Goal: Task Accomplishment & Management: Manage account settings

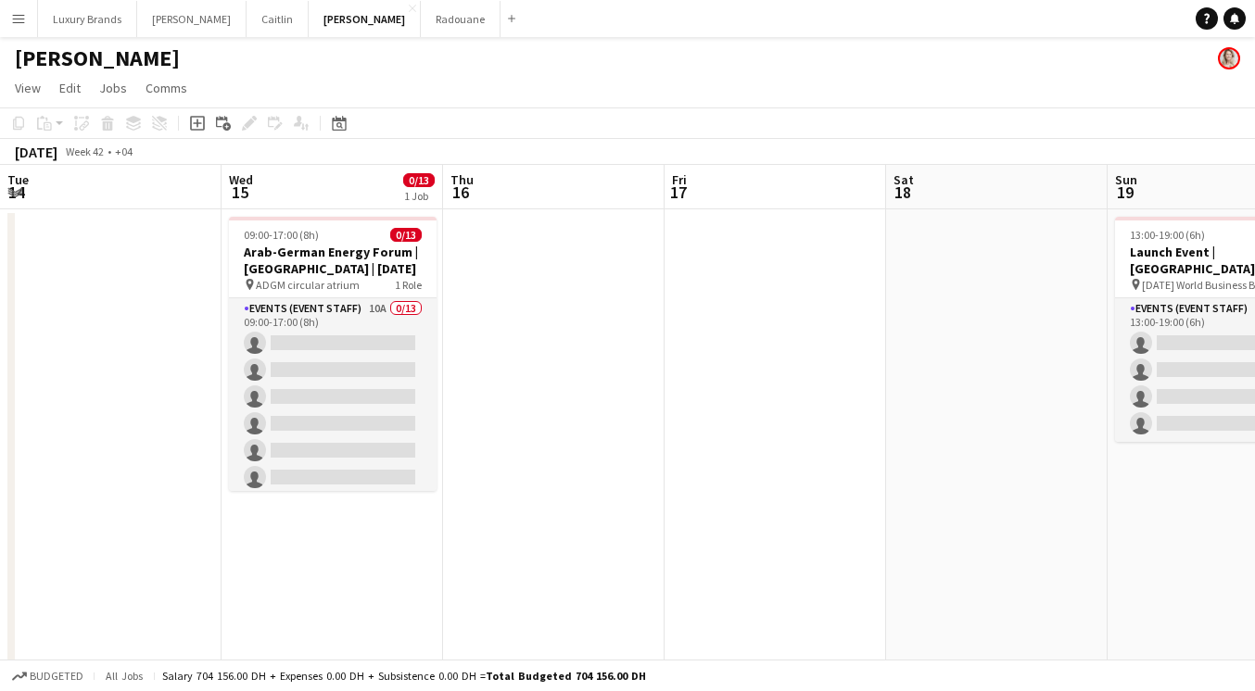
scroll to position [0, 595]
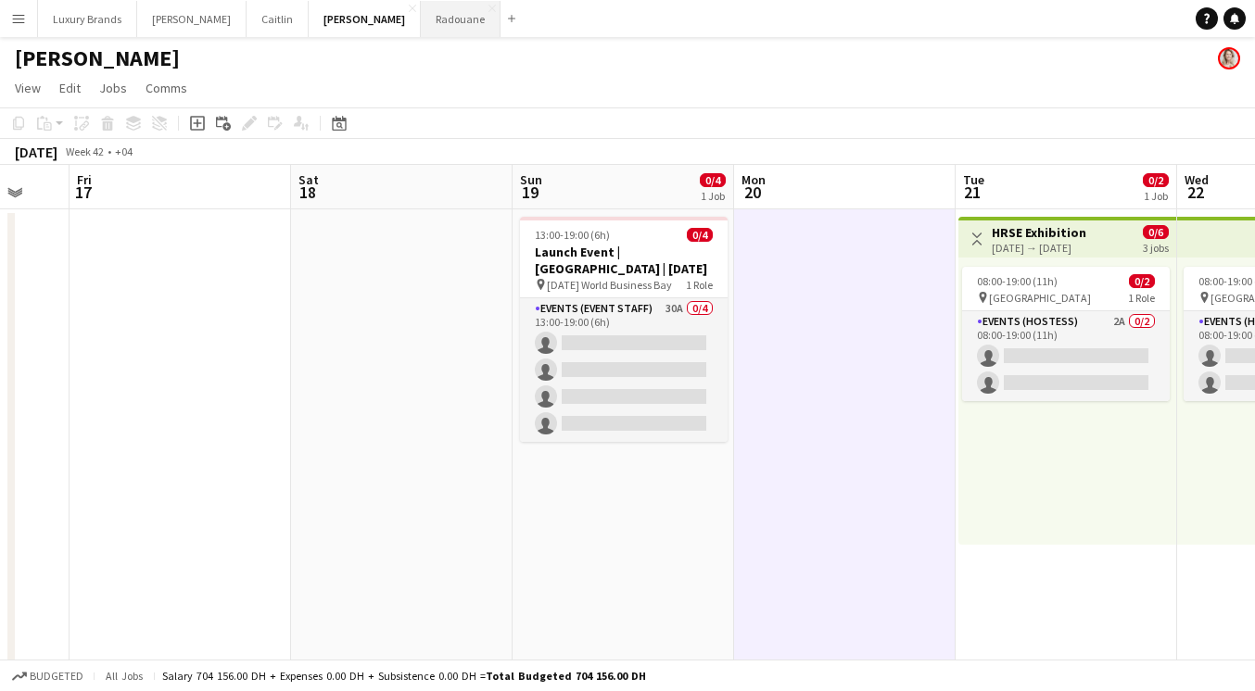
click at [421, 17] on button "Radouane Close" at bounding box center [461, 19] width 80 height 36
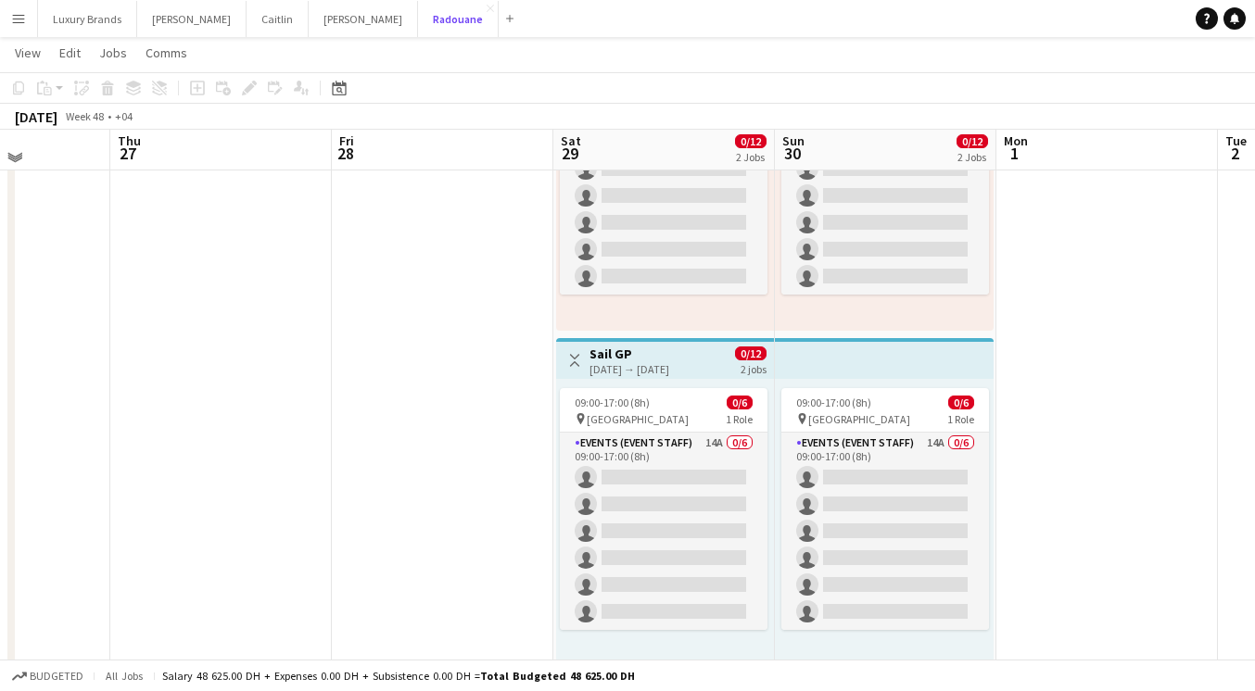
scroll to position [218, 0]
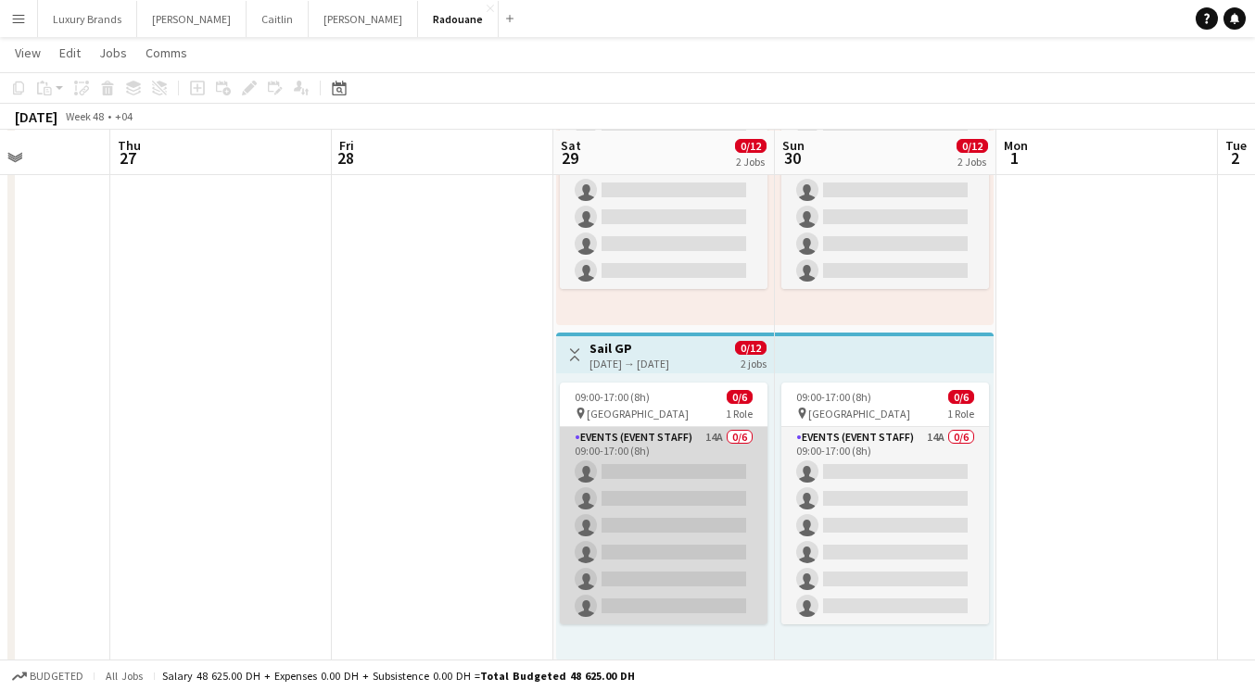
click at [687, 450] on app-card-role "Events (Event Staff) 14A 0/6 09:00-17:00 (8h) single-neutral-actions single-neu…" at bounding box center [664, 525] width 208 height 197
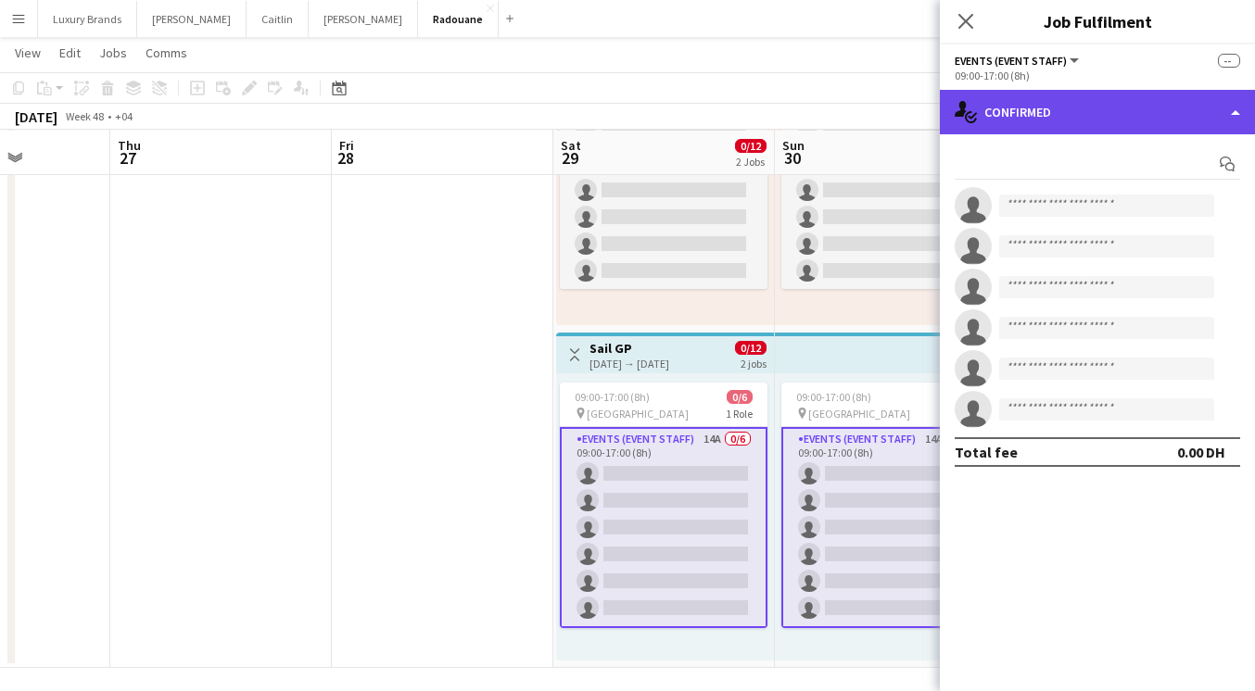
click at [1023, 117] on div "single-neutral-actions-check-2 Confirmed" at bounding box center [1097, 112] width 315 height 44
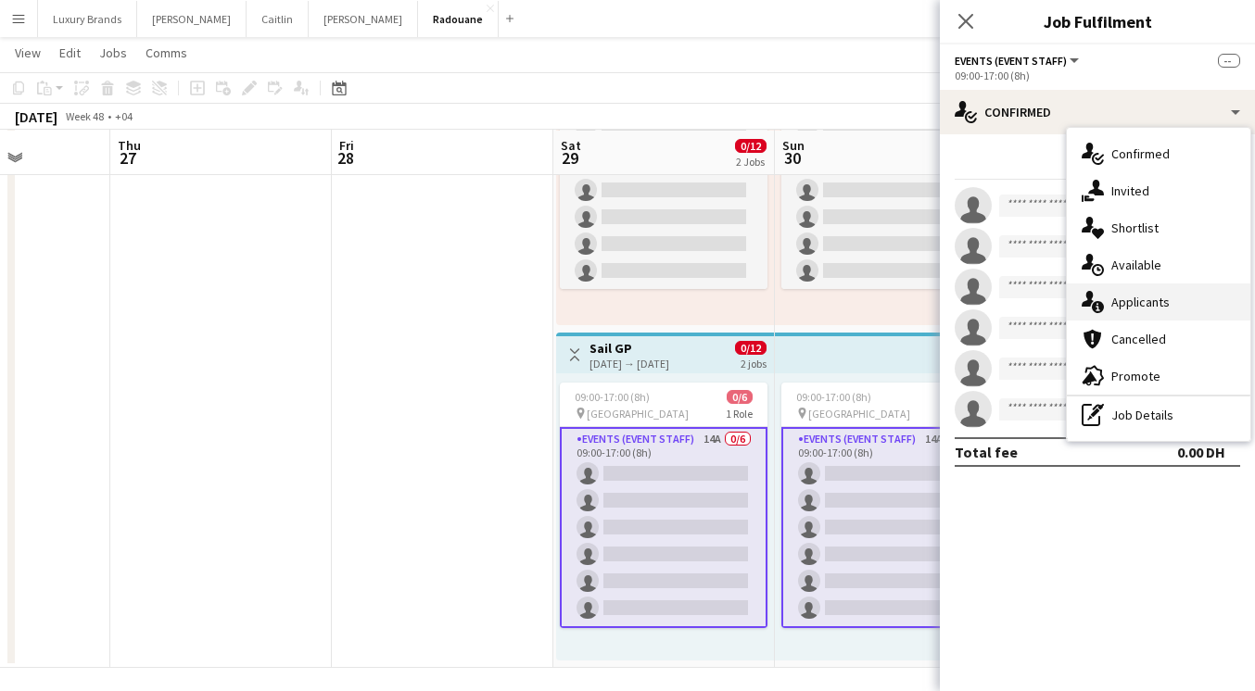
click at [1135, 298] on span "Applicants" at bounding box center [1140, 302] width 58 height 17
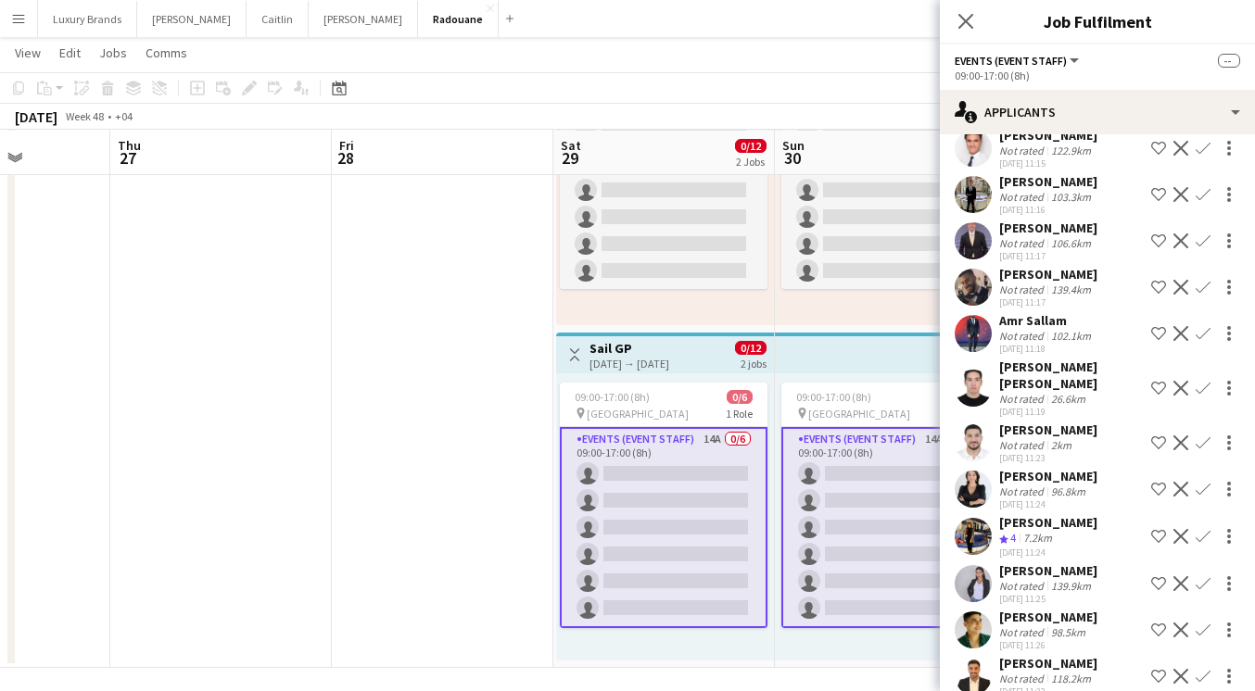
scroll to position [197, 0]
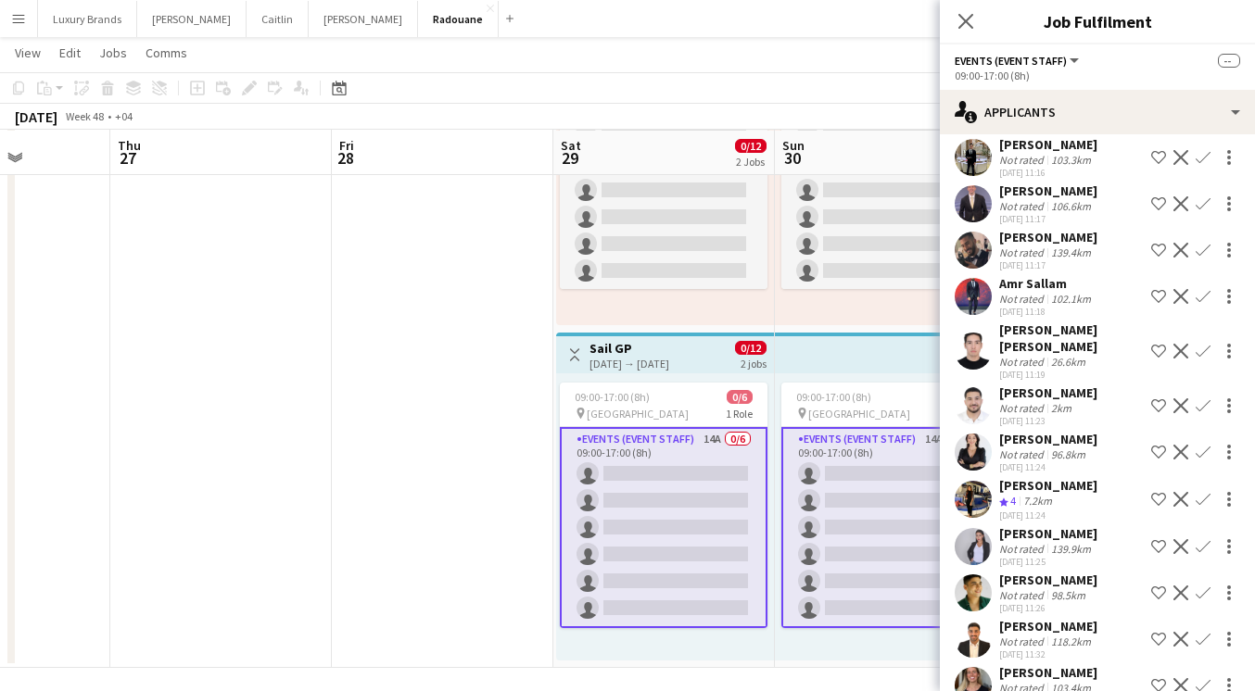
click at [1184, 445] on app-icon "Decline" at bounding box center [1180, 452] width 15 height 15
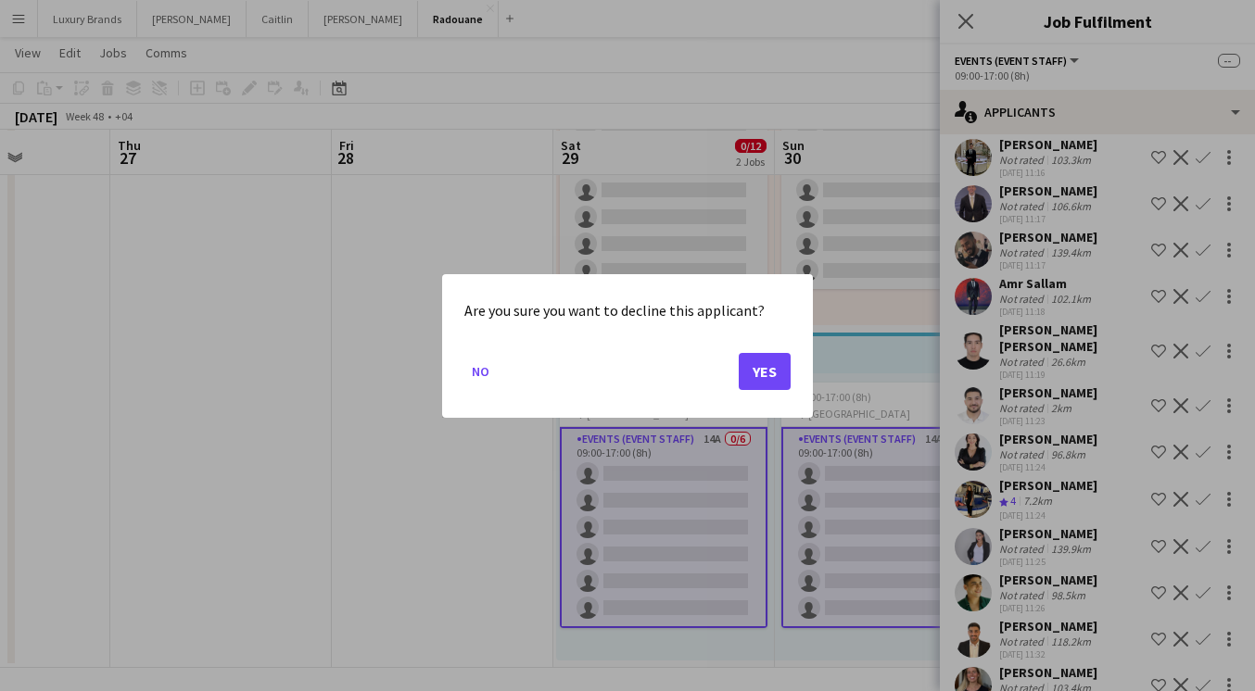
scroll to position [0, 0]
click at [758, 370] on button "Yes" at bounding box center [765, 370] width 52 height 37
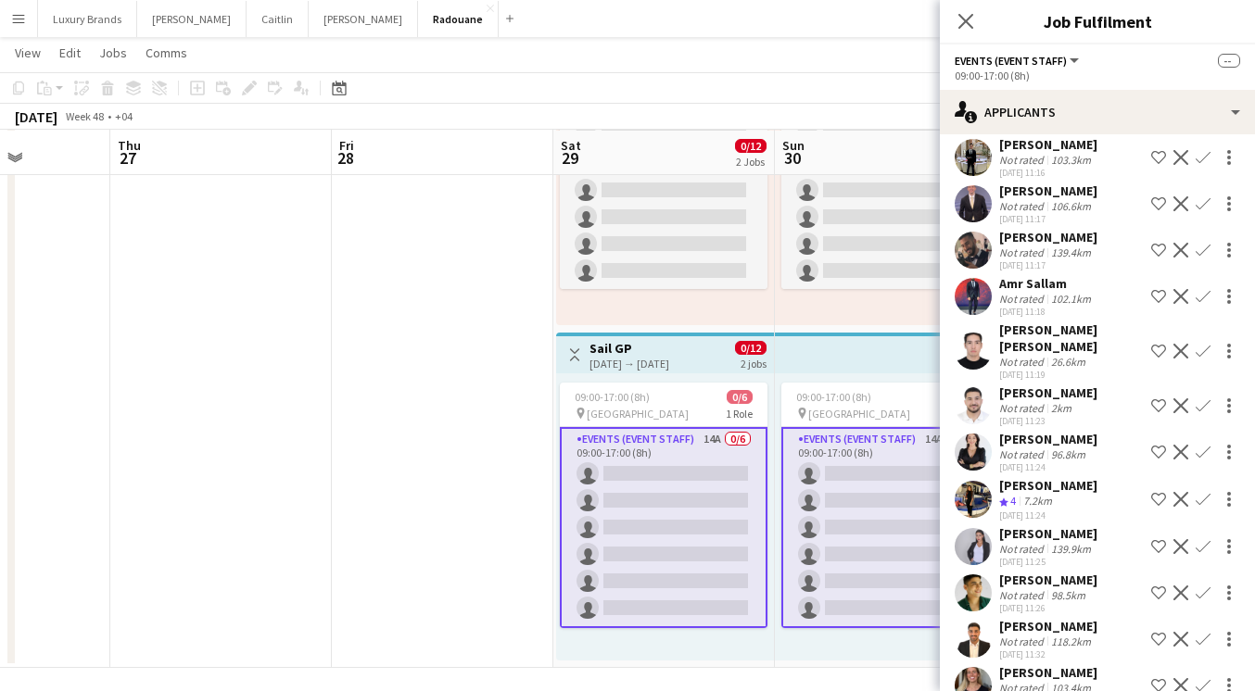
scroll to position [150, 0]
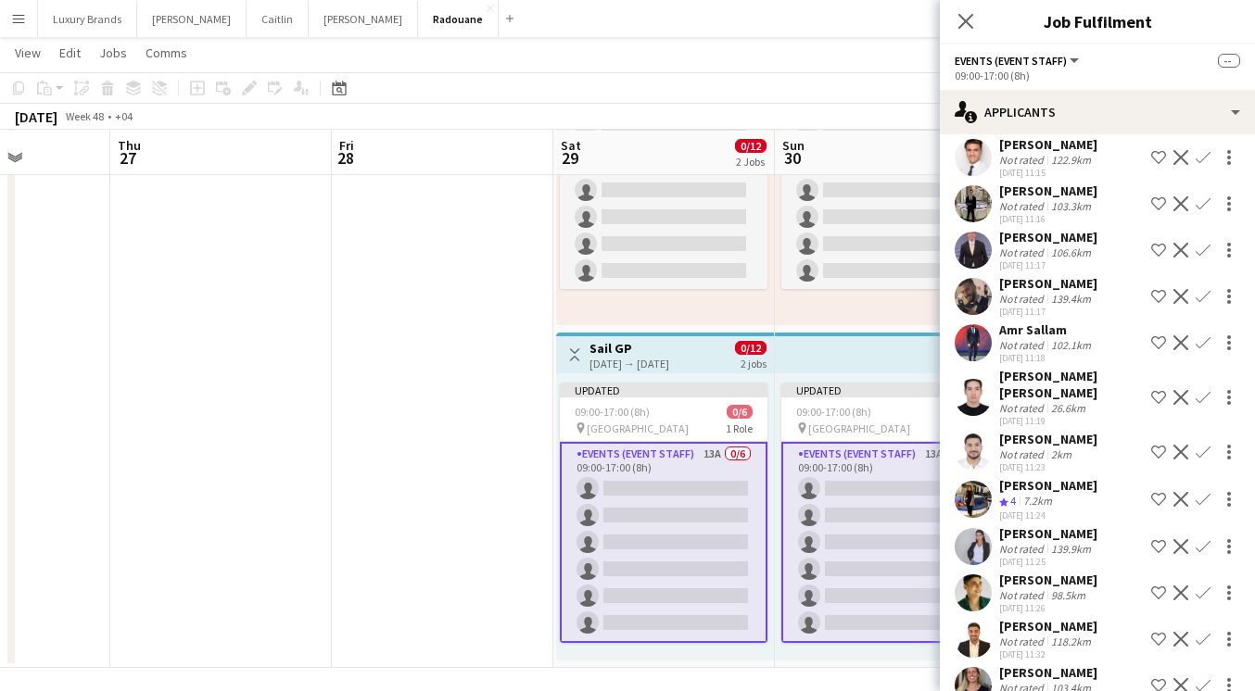
click at [1182, 492] on app-icon "Decline" at bounding box center [1180, 499] width 15 height 15
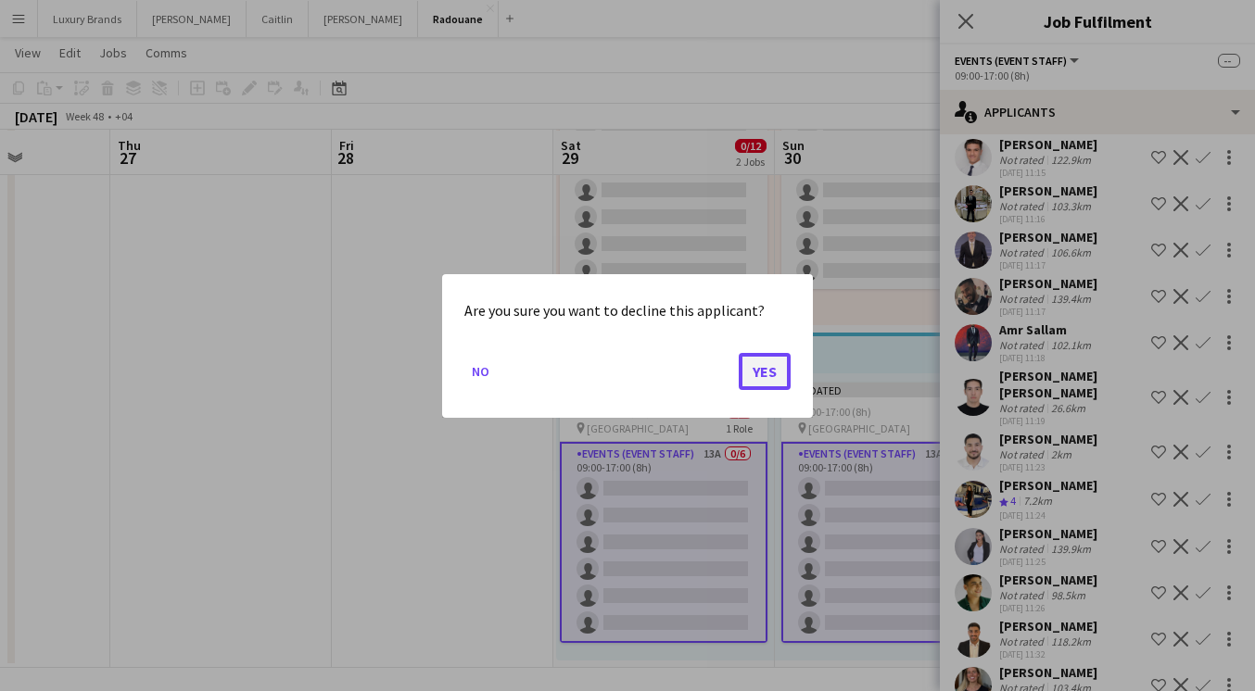
click at [768, 378] on button "Yes" at bounding box center [765, 370] width 52 height 37
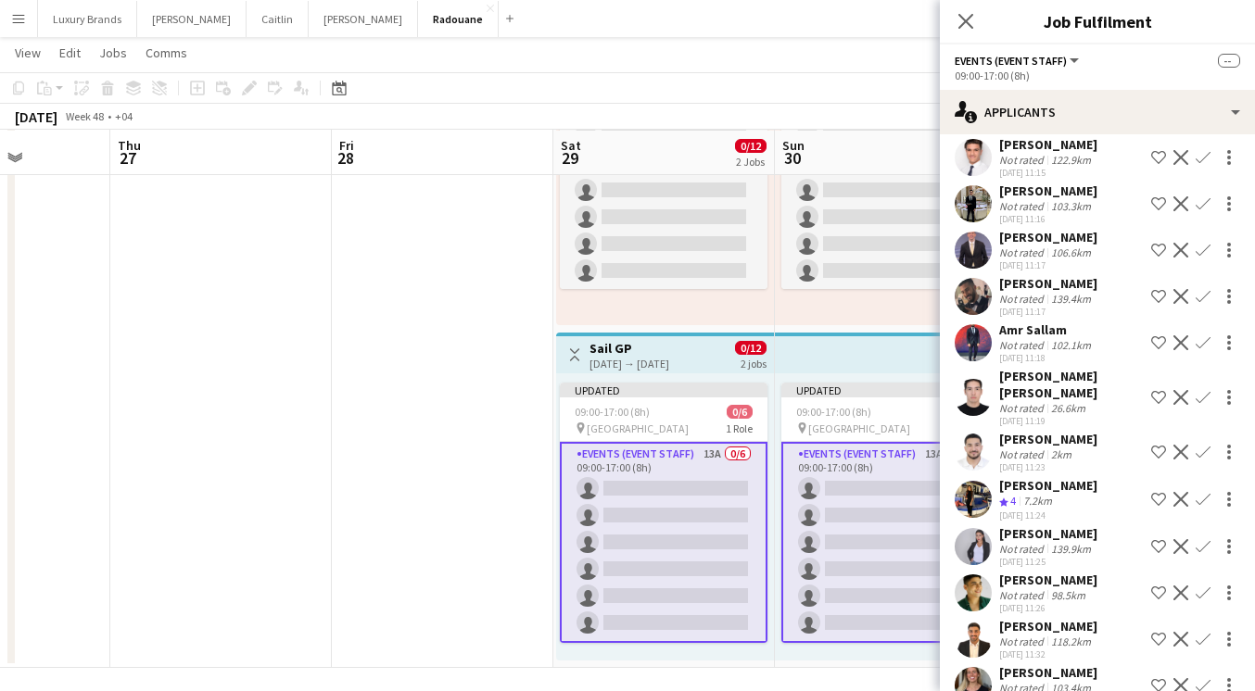
scroll to position [103, 0]
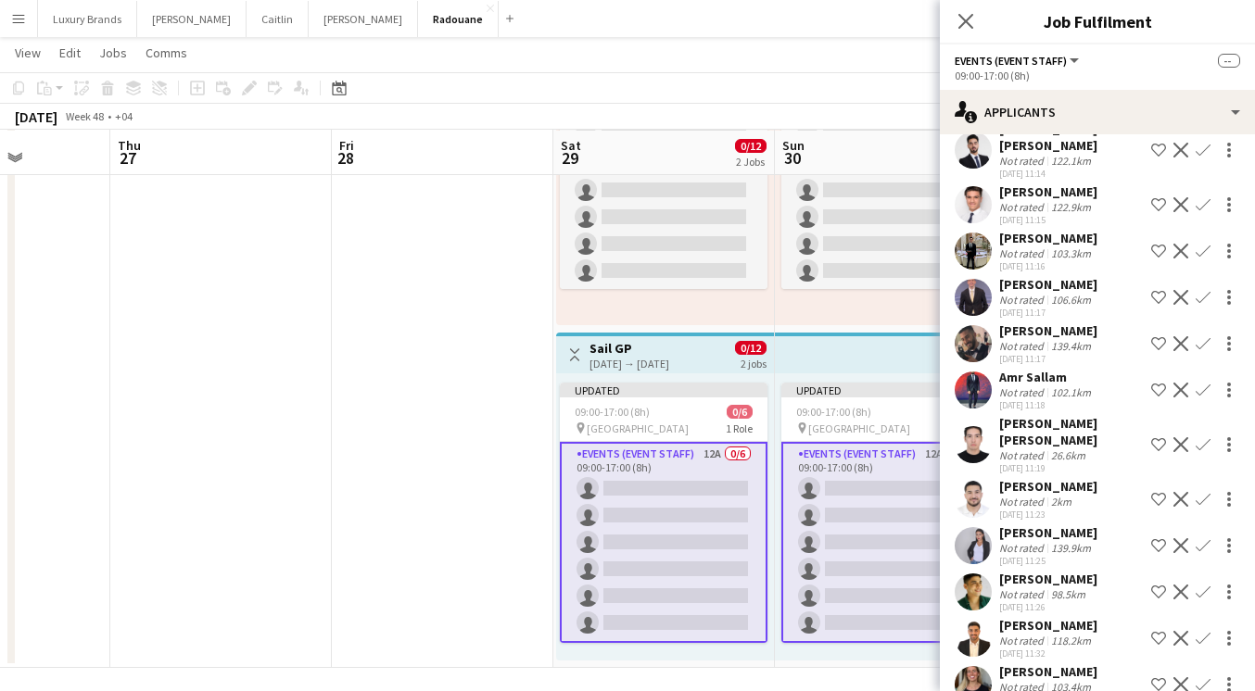
click at [1183, 678] on app-icon "Decline" at bounding box center [1180, 685] width 15 height 15
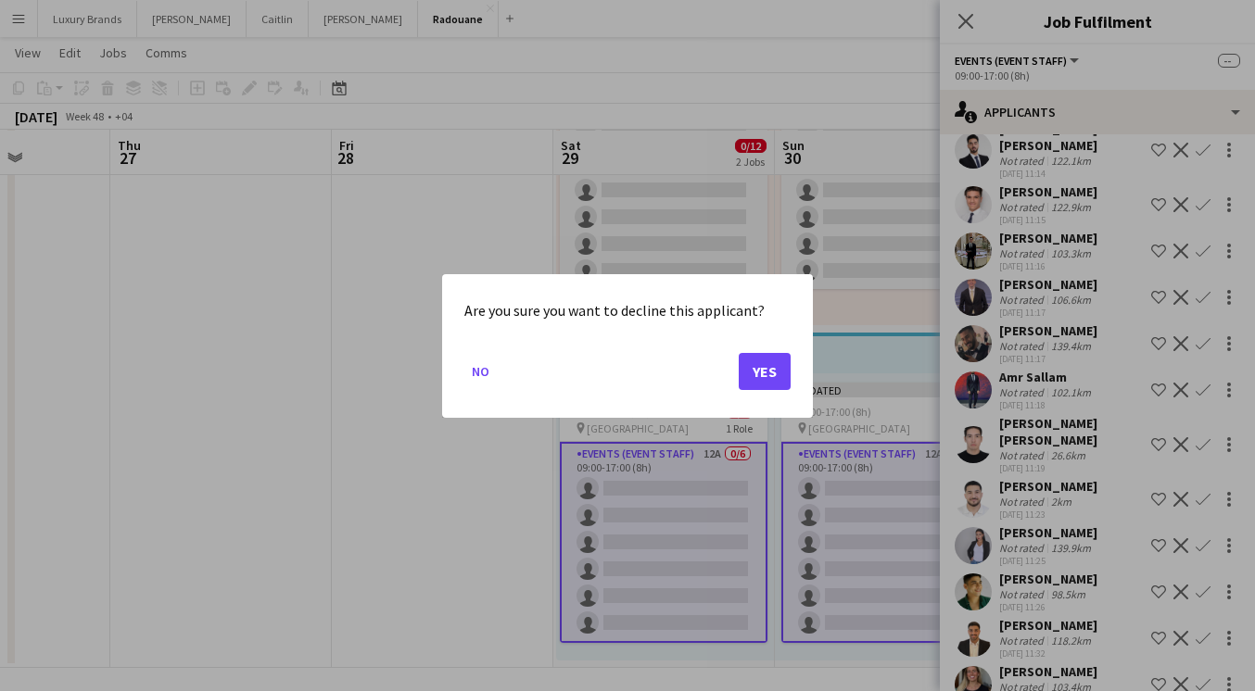
scroll to position [0, 0]
click at [759, 366] on button "Yes" at bounding box center [765, 370] width 52 height 37
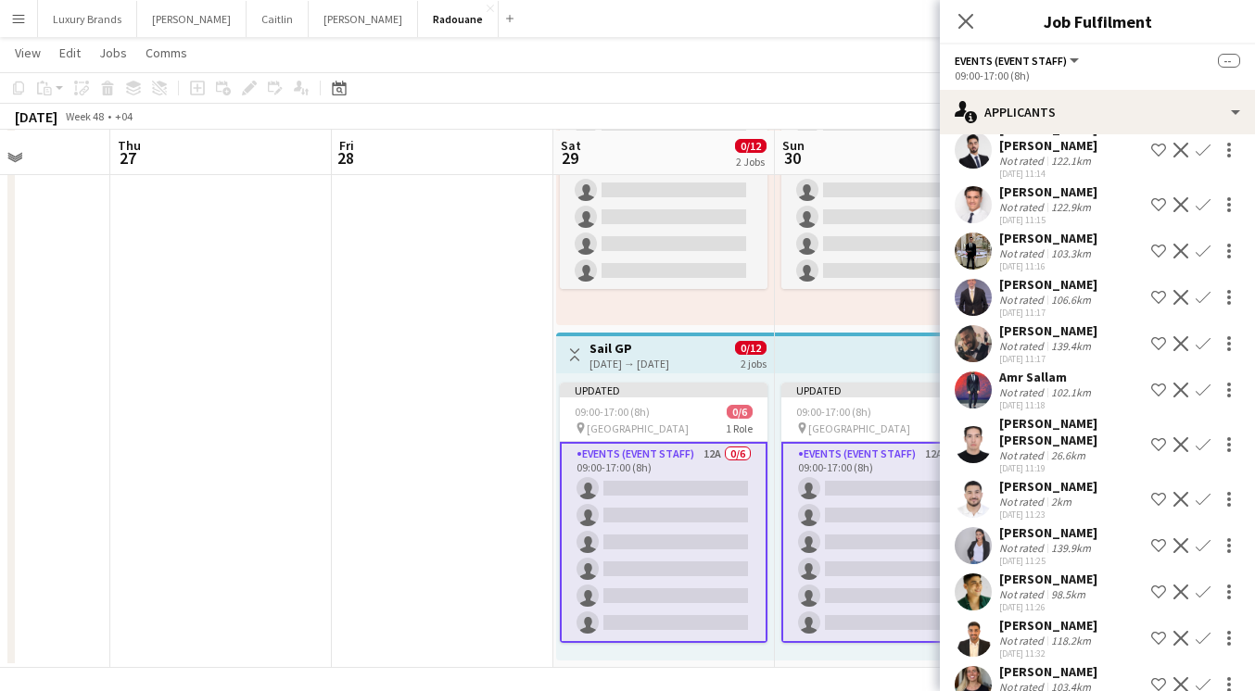
scroll to position [57, 0]
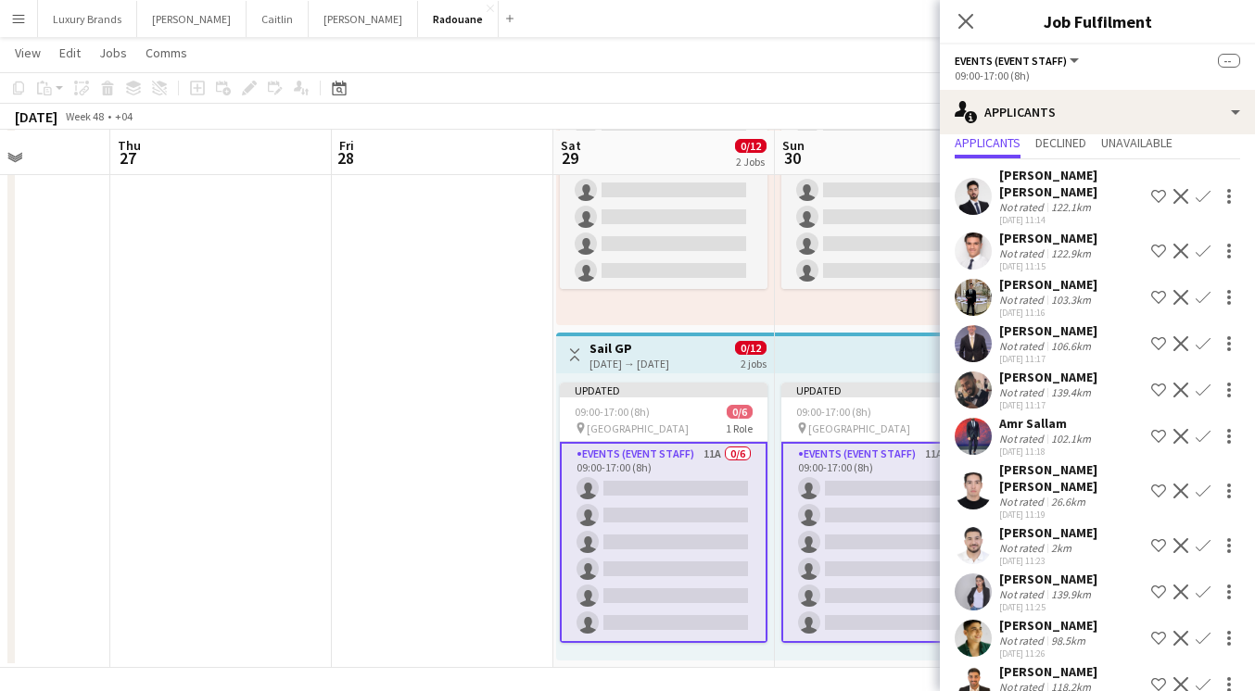
click at [1179, 585] on app-icon "Decline" at bounding box center [1180, 592] width 15 height 15
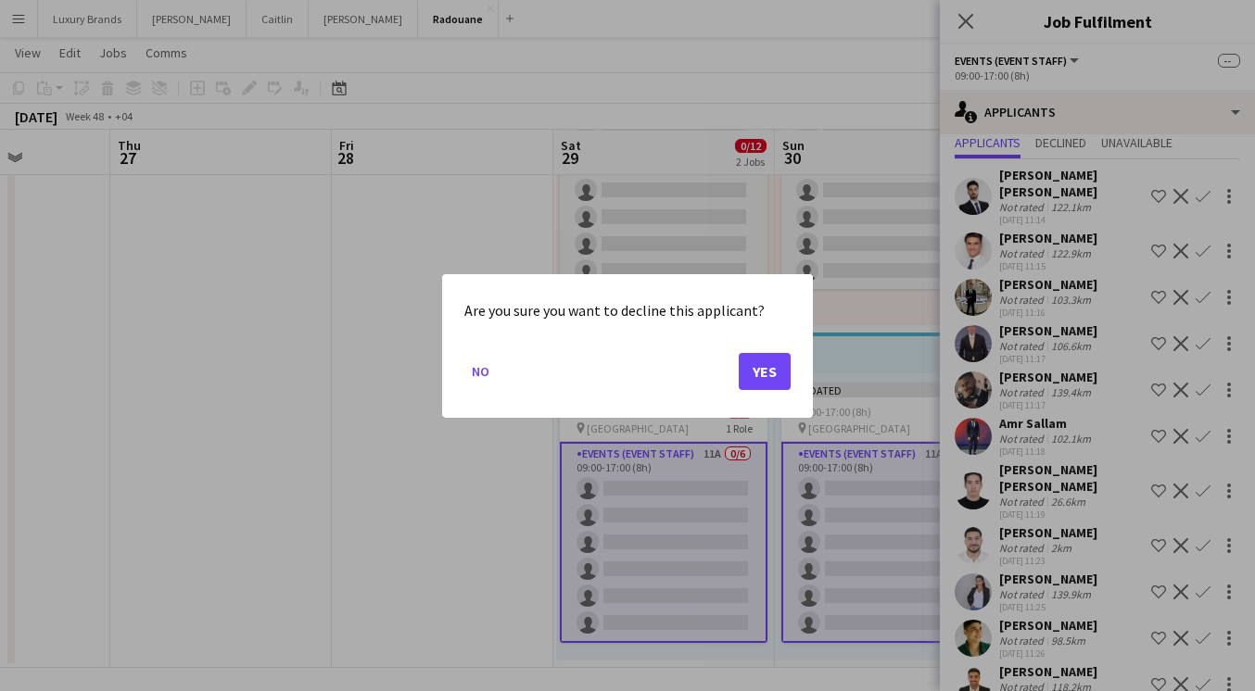
scroll to position [0, 0]
click at [766, 368] on button "Yes" at bounding box center [765, 370] width 52 height 37
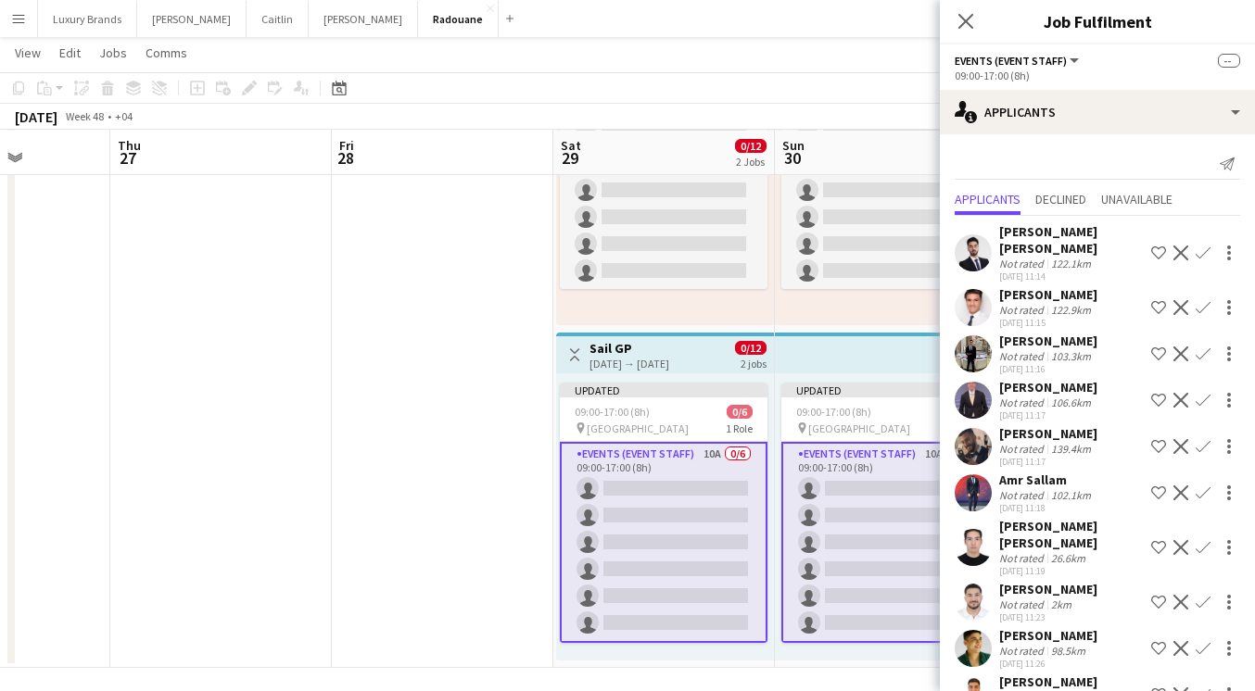
click at [474, 446] on app-date-cell at bounding box center [443, 329] width 222 height 678
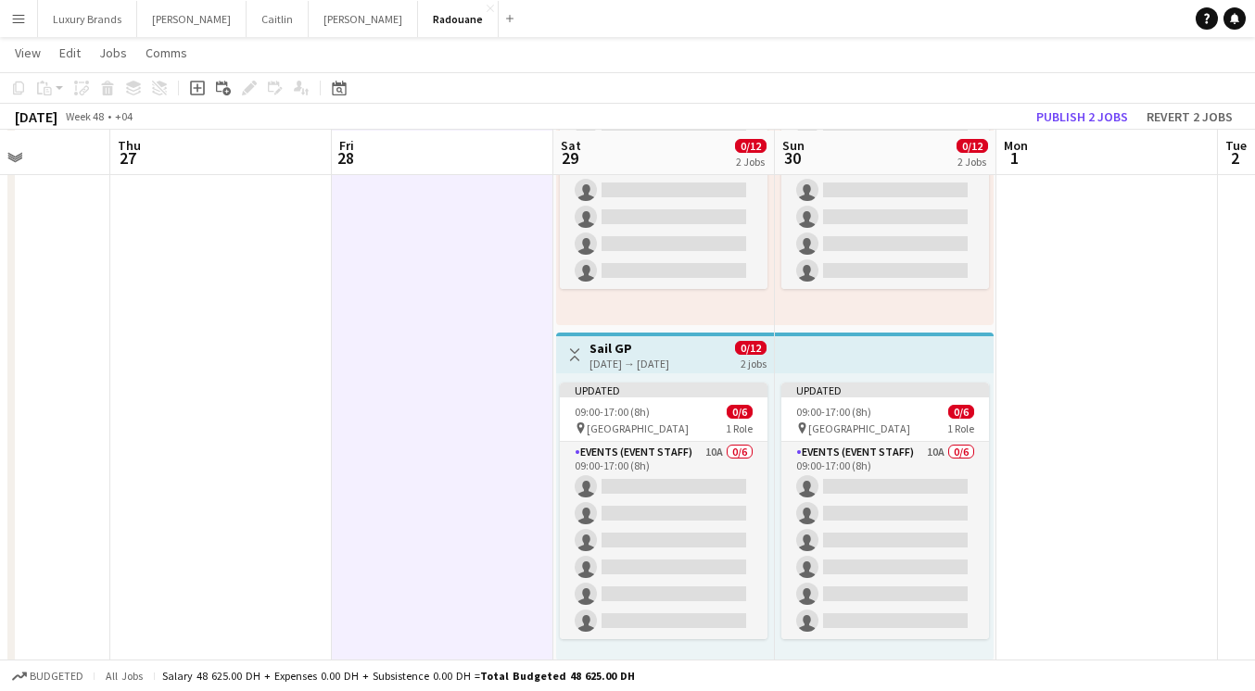
click at [602, 347] on h3 "Sail GP" at bounding box center [630, 348] width 80 height 17
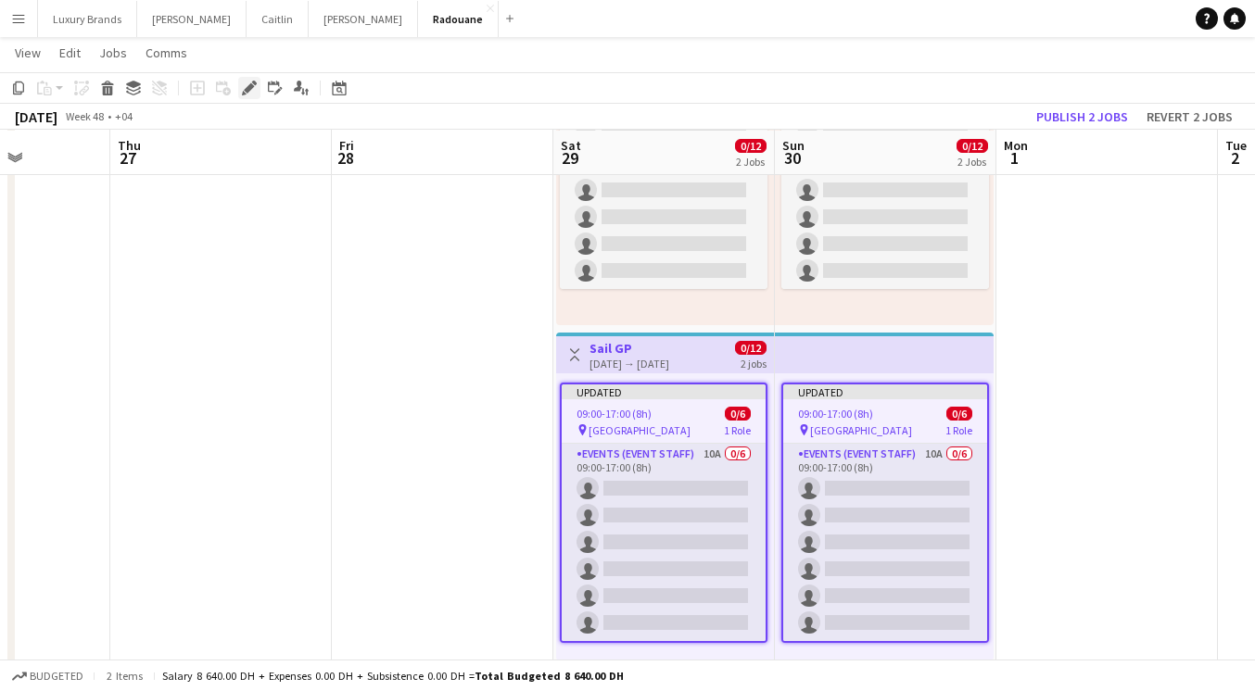
click at [247, 84] on icon "Edit" at bounding box center [249, 88] width 15 height 15
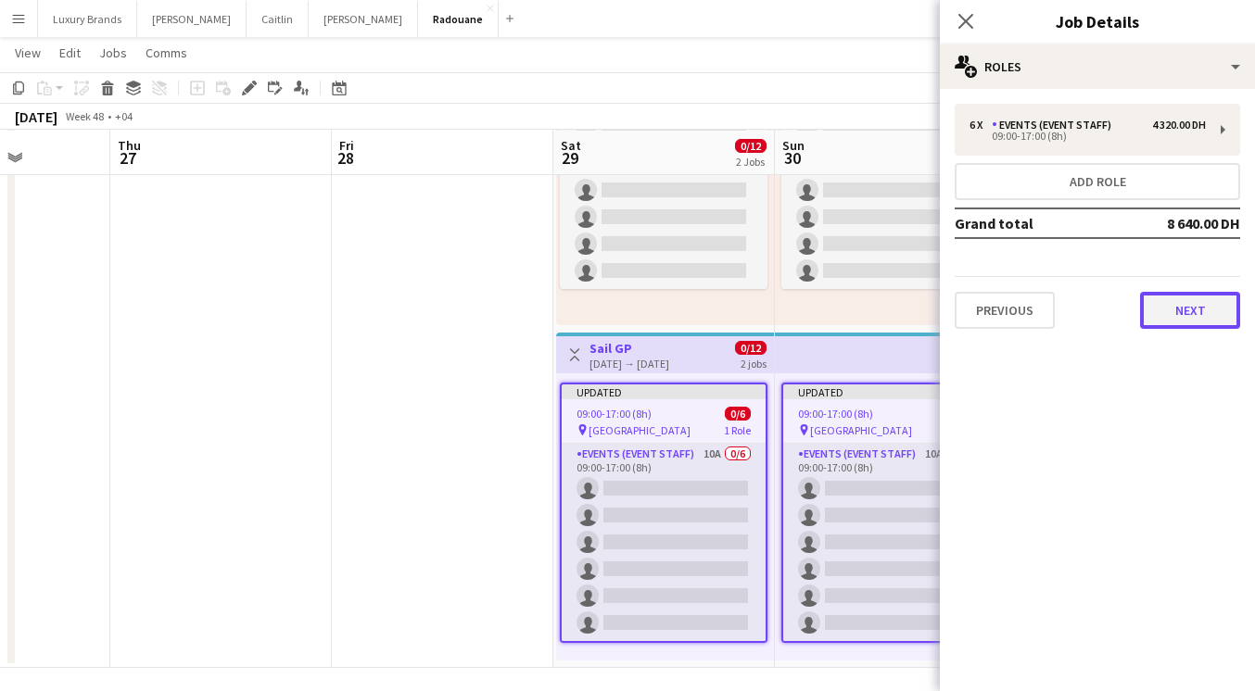
click at [1187, 306] on button "Next" at bounding box center [1190, 310] width 100 height 37
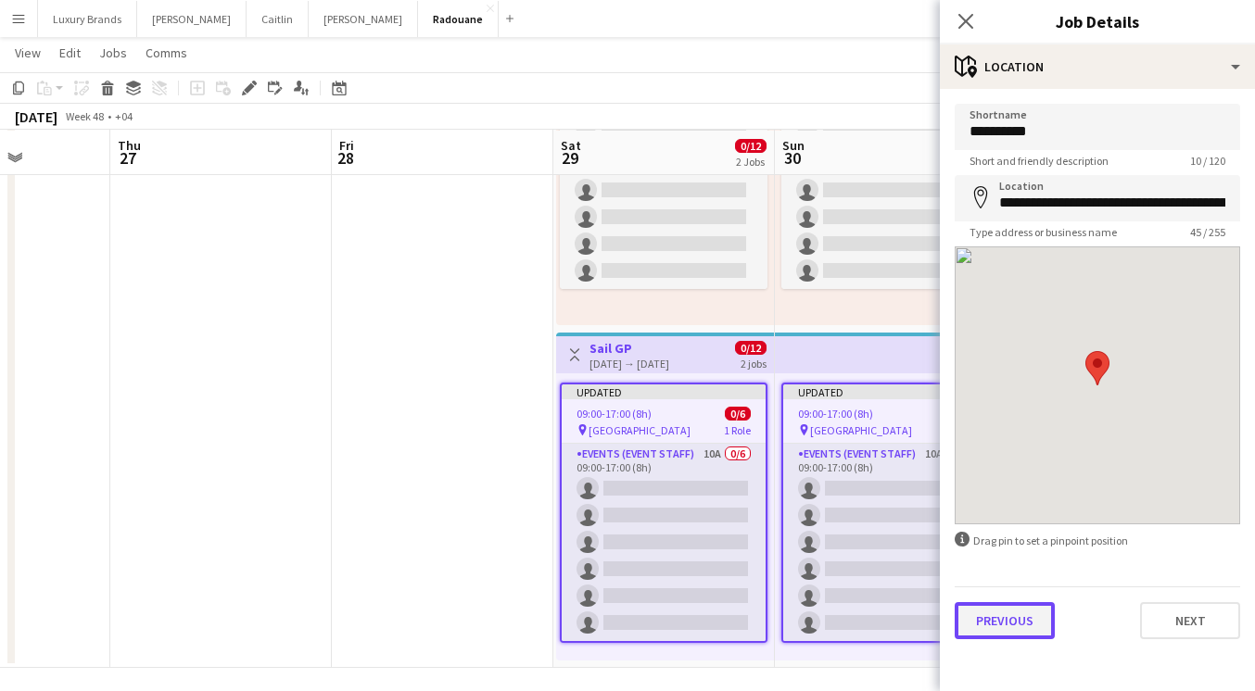
click at [996, 619] on button "Previous" at bounding box center [1005, 620] width 100 height 37
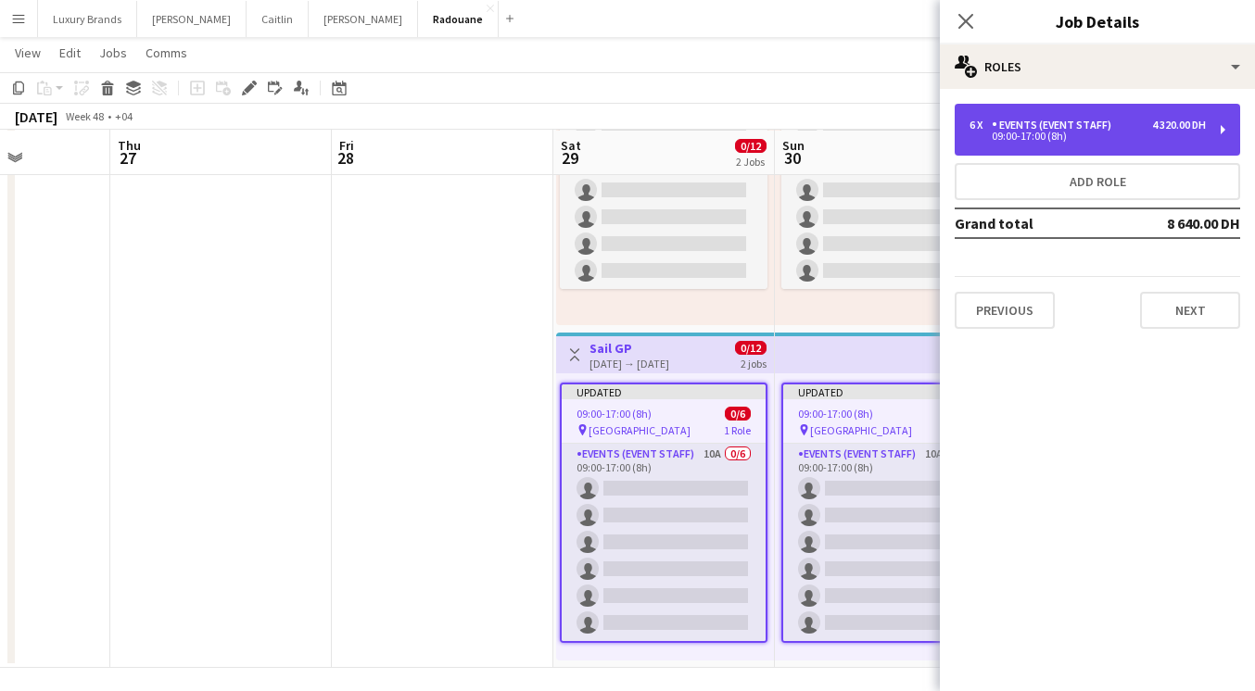
click at [1031, 134] on div "09:00-17:00 (8h)" at bounding box center [1088, 136] width 236 height 9
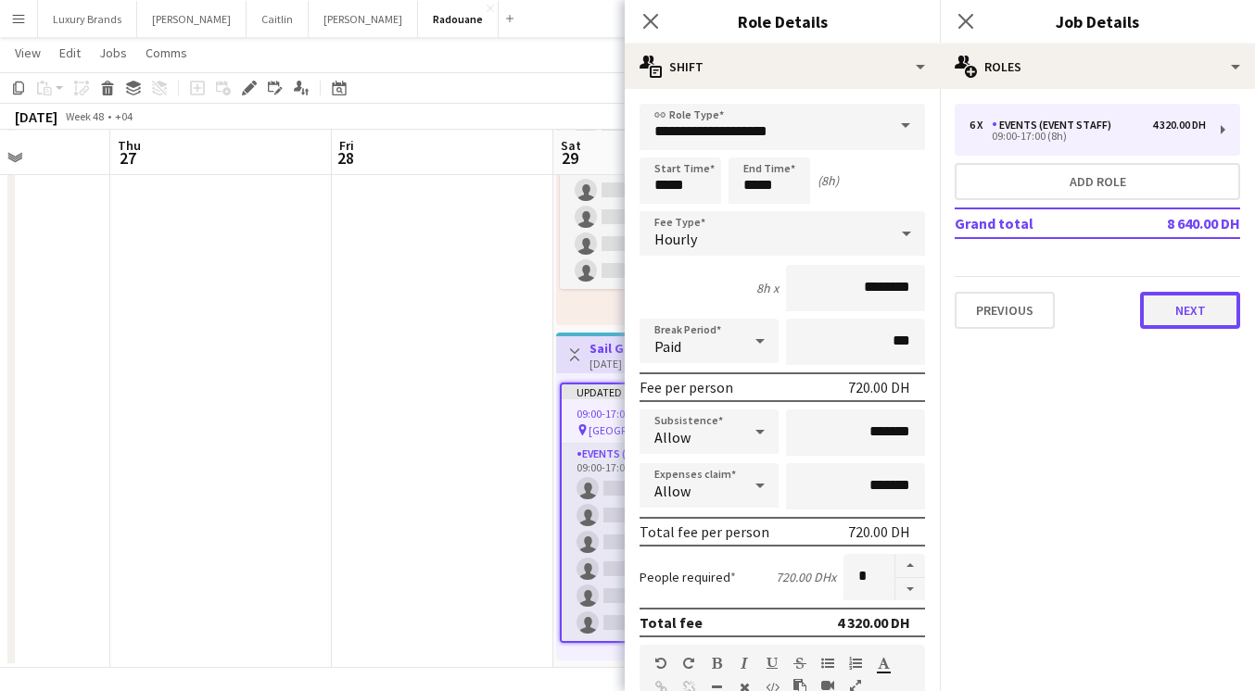
click at [1181, 308] on button "Next" at bounding box center [1190, 310] width 100 height 37
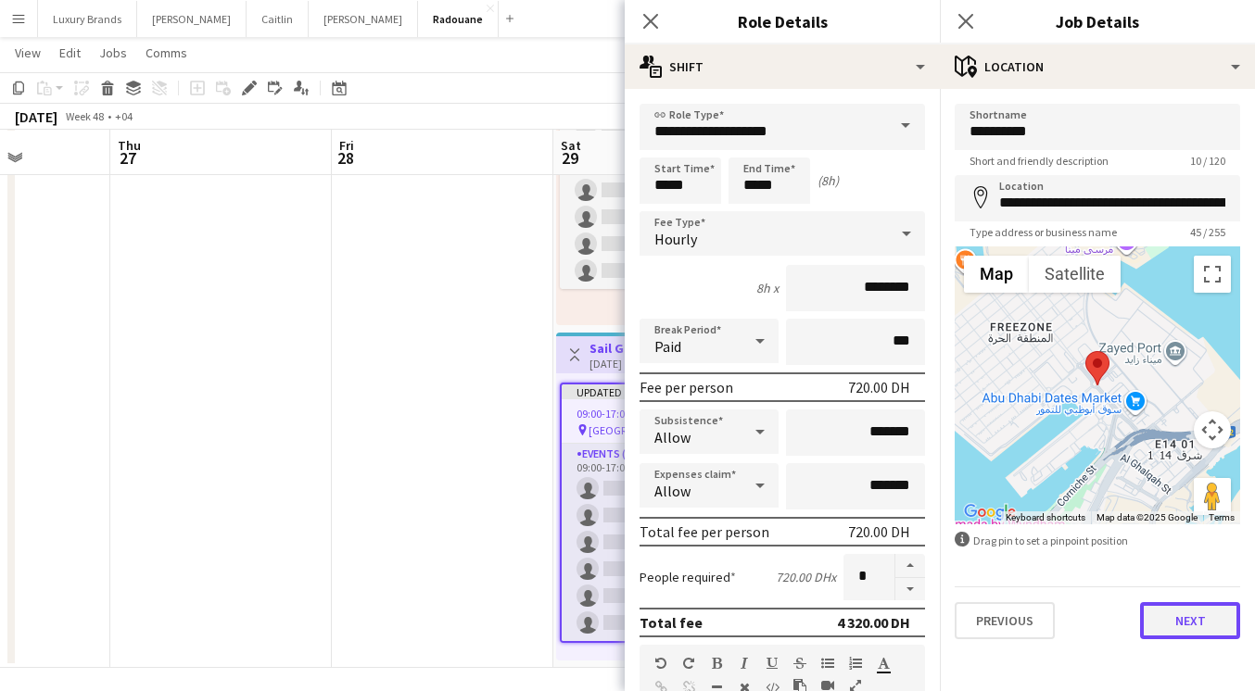
click at [1191, 632] on button "Next" at bounding box center [1190, 620] width 100 height 37
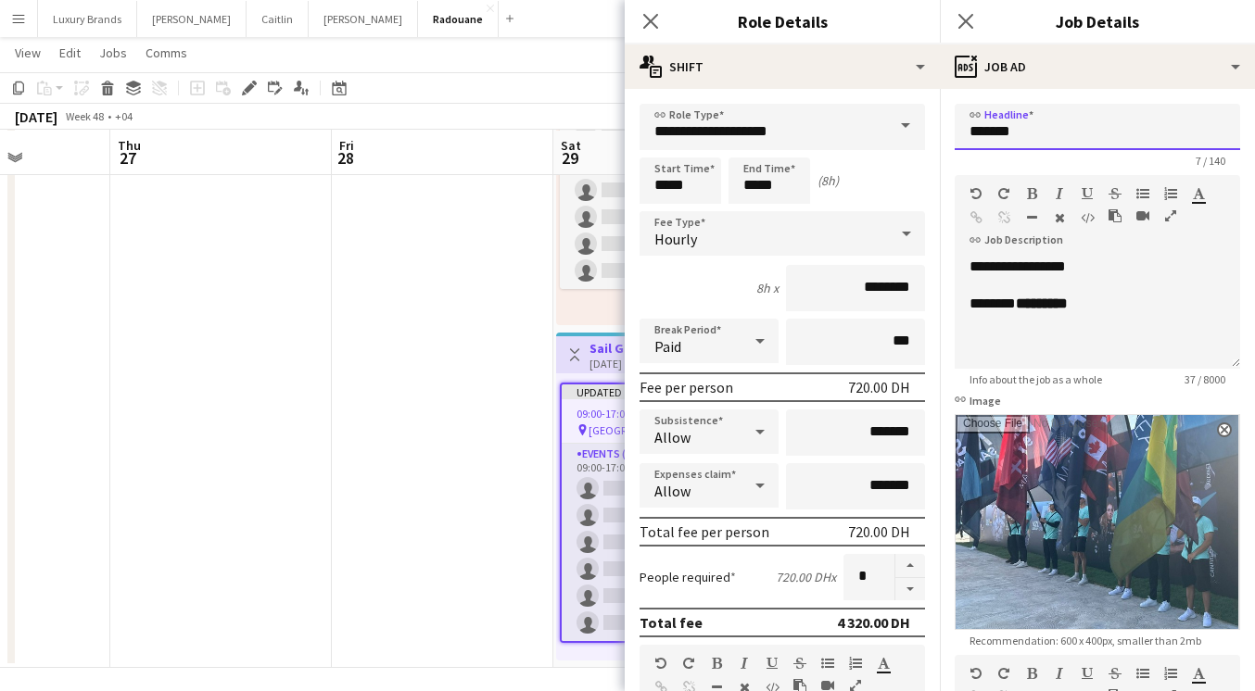
click at [967, 133] on input "*******" at bounding box center [1097, 127] width 285 height 46
type input "**********"
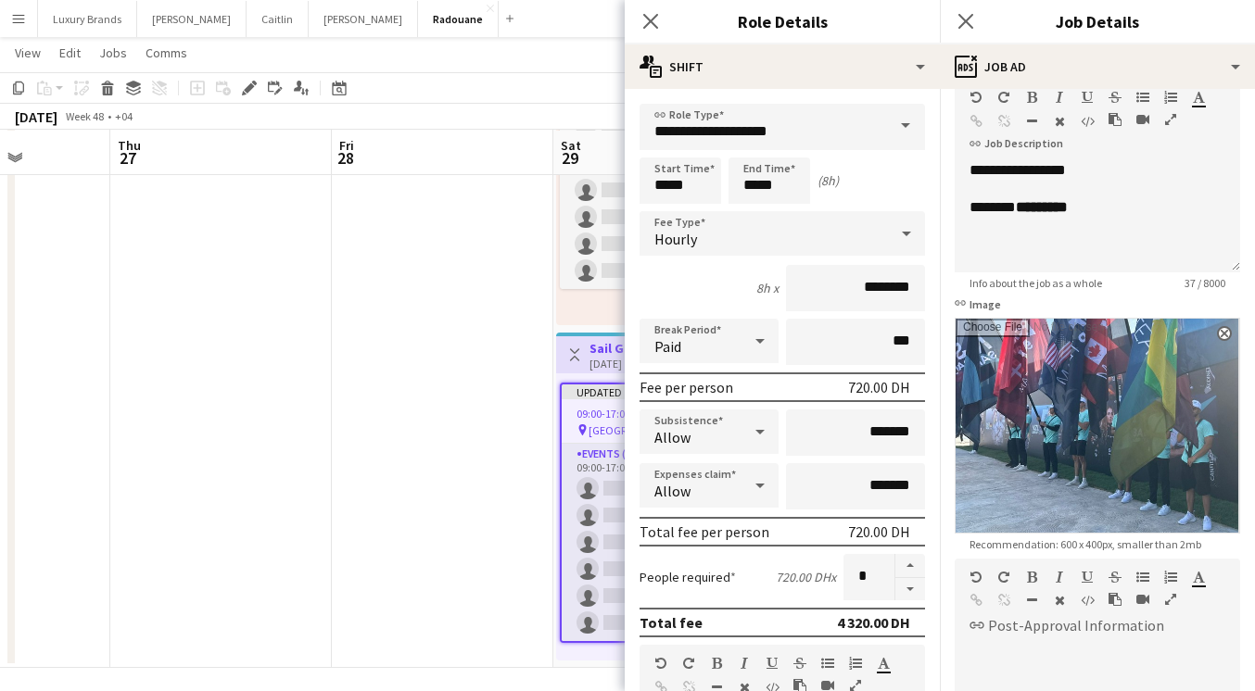
scroll to position [370, 0]
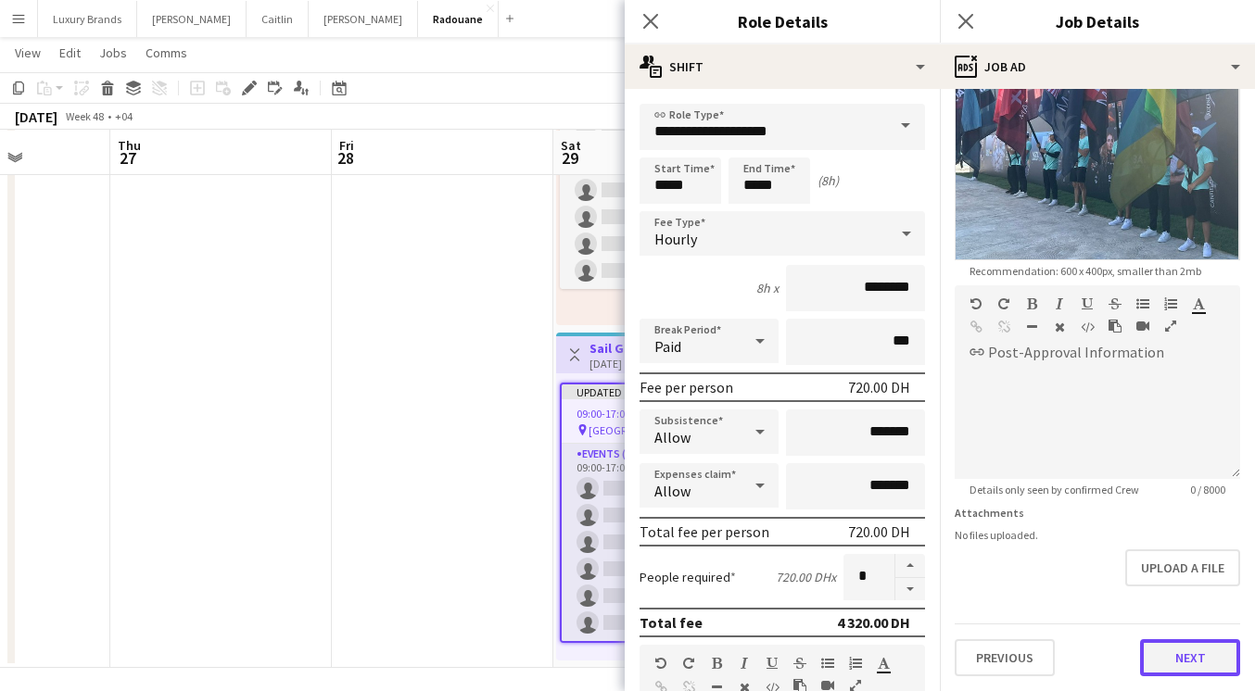
click at [1159, 648] on button "Next" at bounding box center [1190, 658] width 100 height 37
type input "*******"
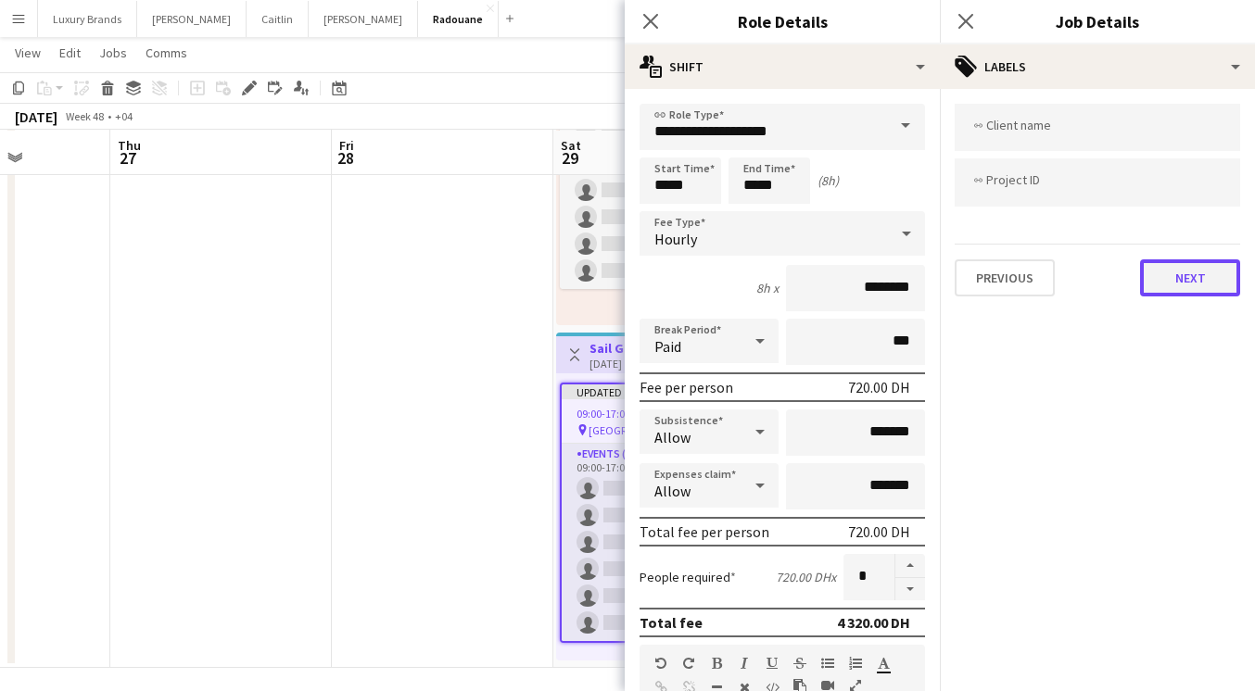
click at [1185, 281] on button "Next" at bounding box center [1190, 278] width 100 height 37
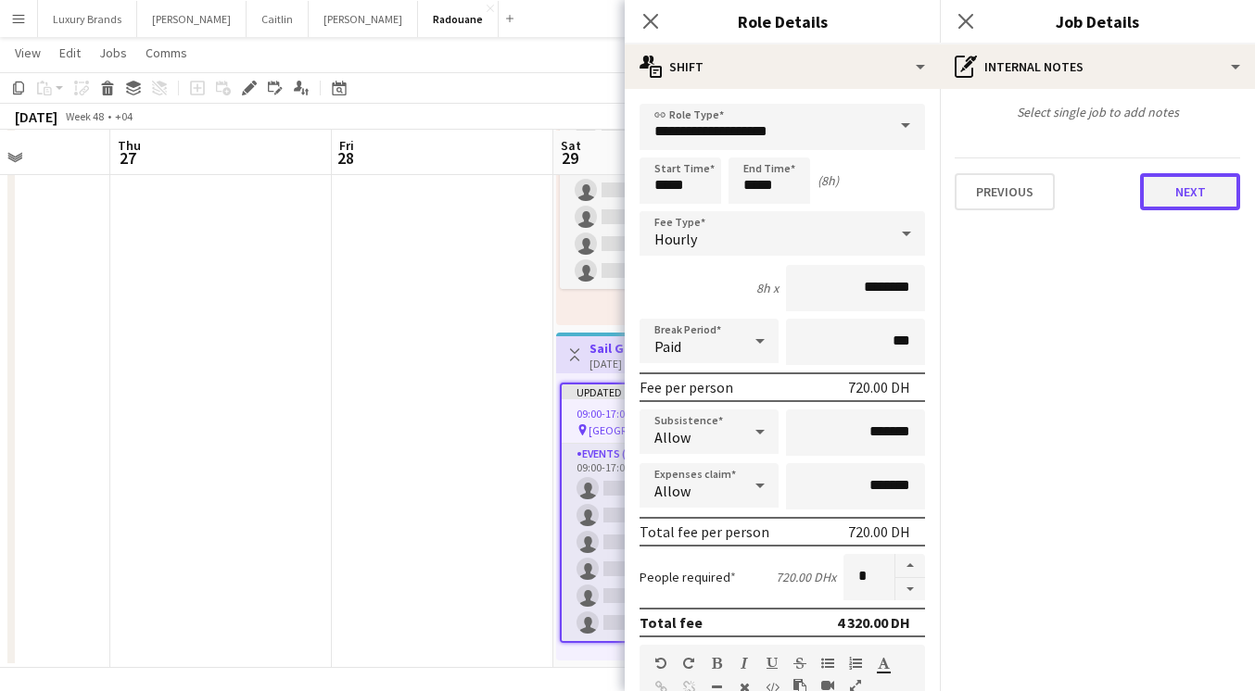
click at [1197, 205] on button "Next" at bounding box center [1190, 191] width 100 height 37
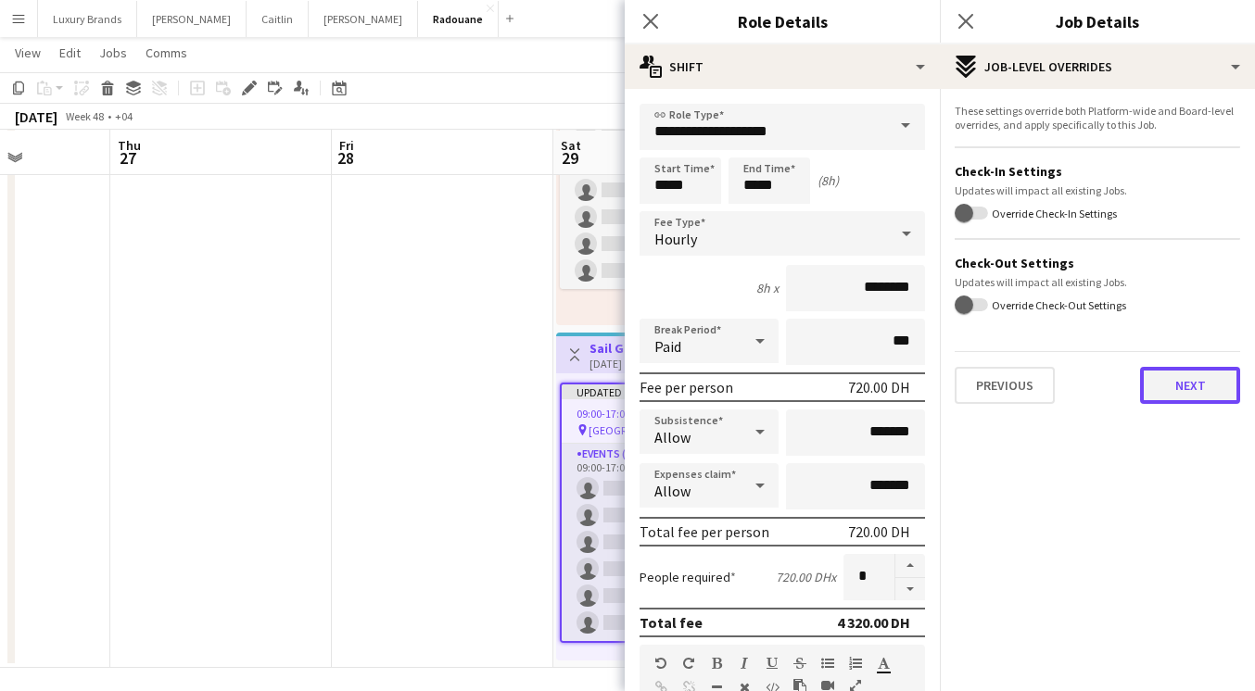
click at [1193, 396] on button "Next" at bounding box center [1190, 385] width 100 height 37
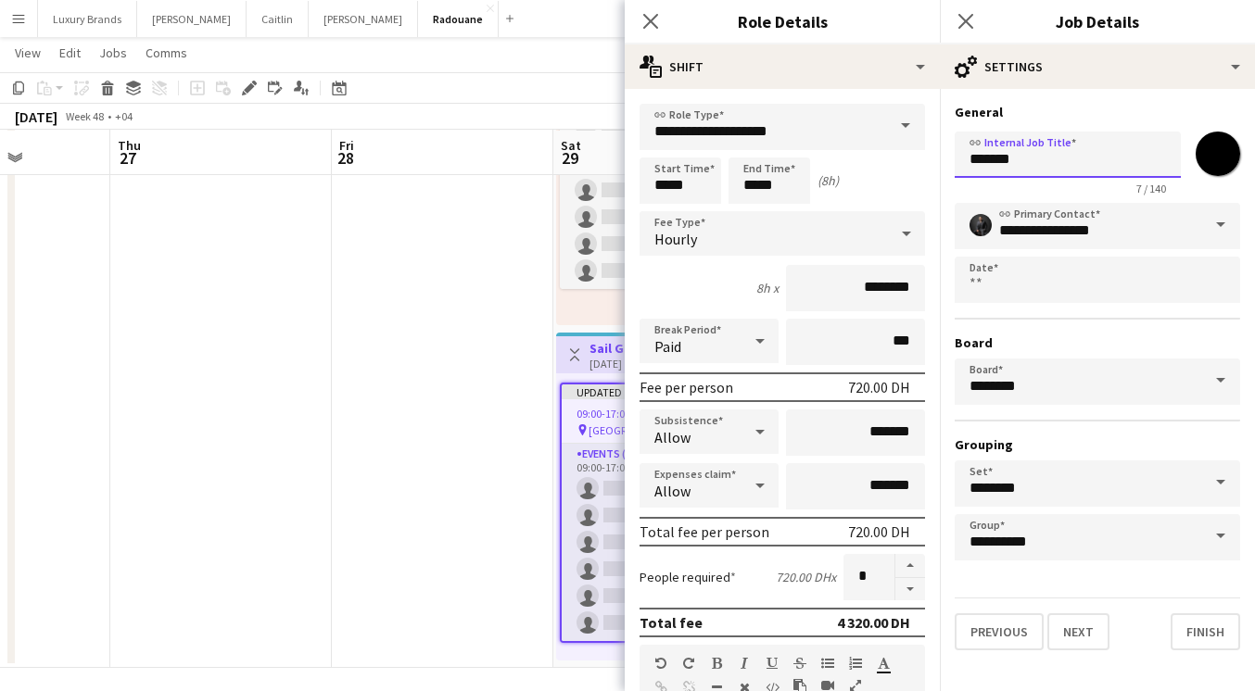
click at [968, 160] on input "*******" at bounding box center [1068, 155] width 226 height 46
click at [1121, 157] on input "**********" at bounding box center [1068, 155] width 226 height 46
type input "**********"
click at [1198, 637] on button "Finish" at bounding box center [1206, 632] width 70 height 37
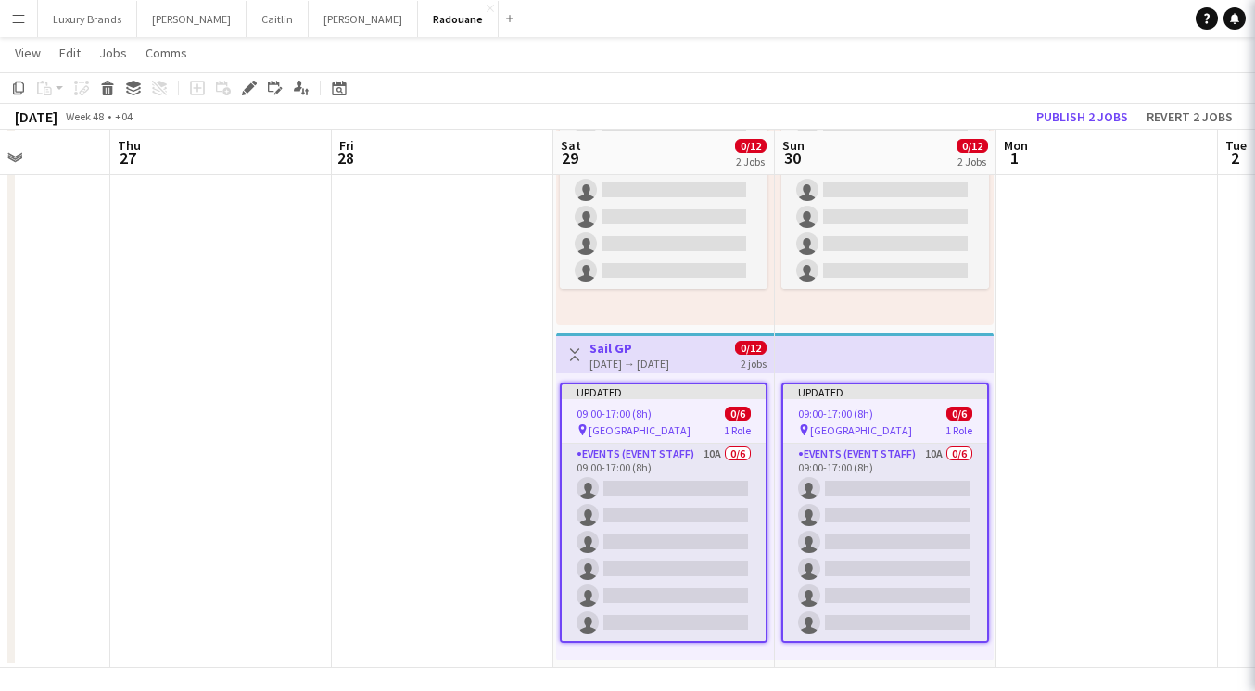
scroll to position [0, 0]
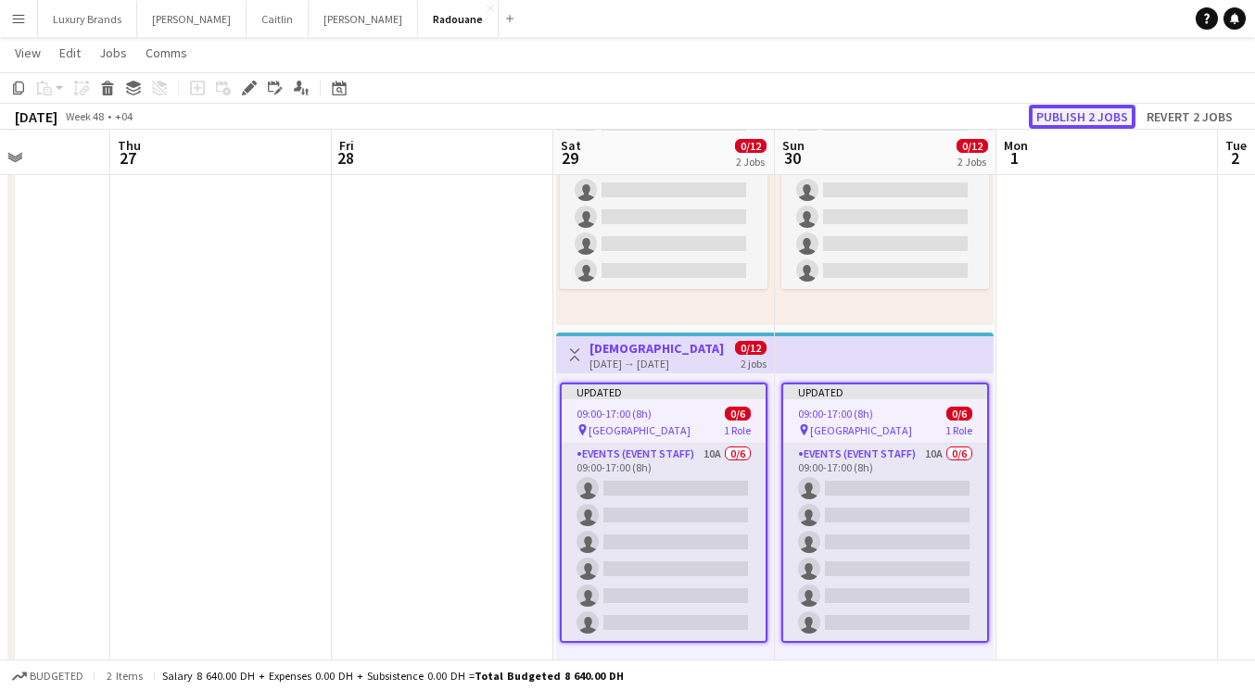
click at [1088, 119] on button "Publish 2 jobs" at bounding box center [1082, 117] width 107 height 24
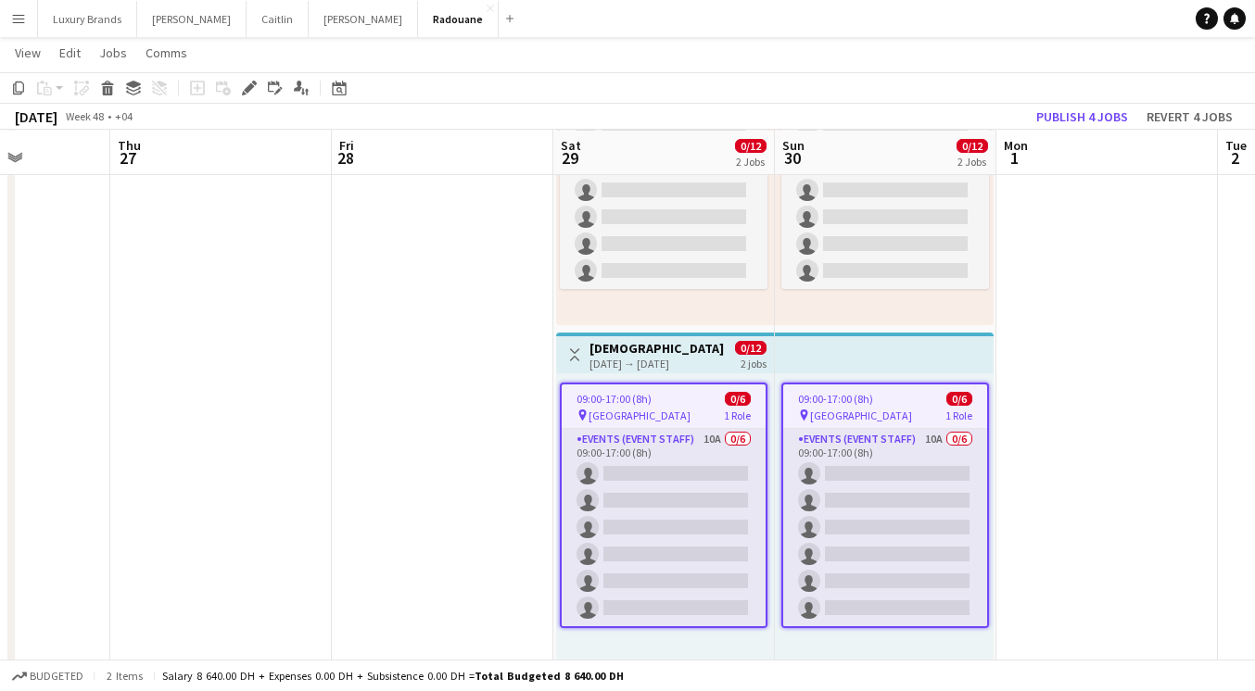
click at [1041, 405] on app-date-cell at bounding box center [1107, 329] width 222 height 678
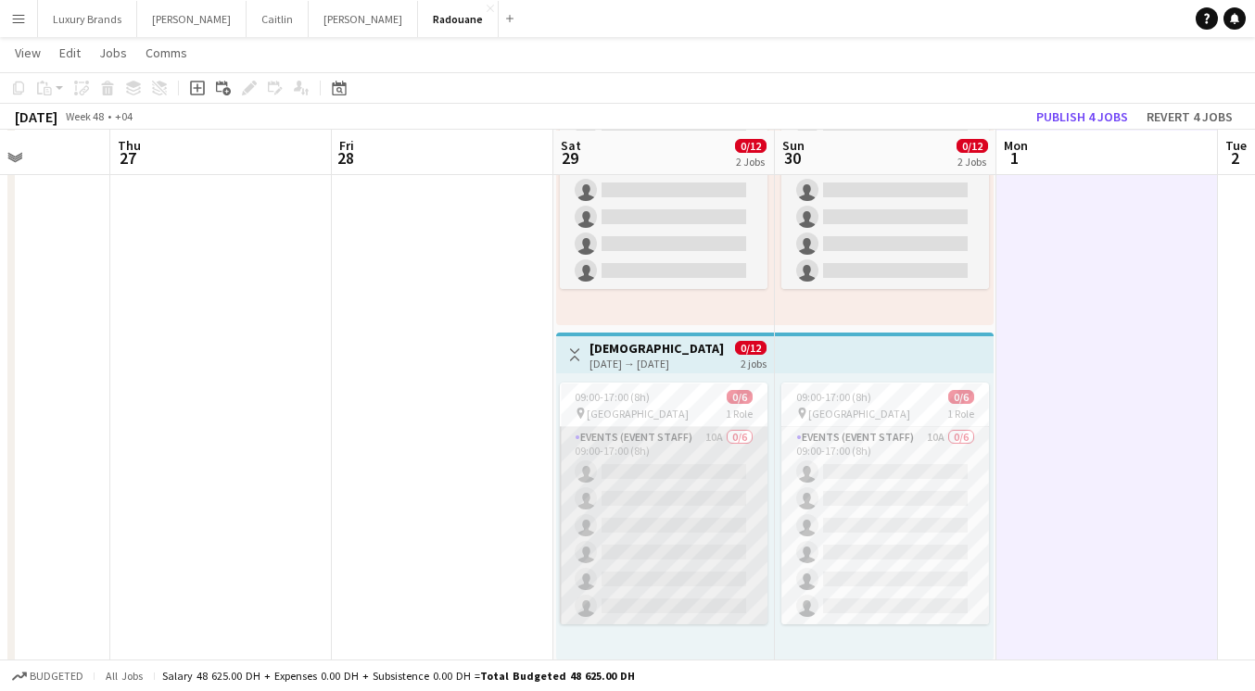
click at [674, 435] on app-card-role "Events (Event Staff) 10A 0/6 09:00-17:00 (8h) single-neutral-actions single-neu…" at bounding box center [664, 525] width 208 height 197
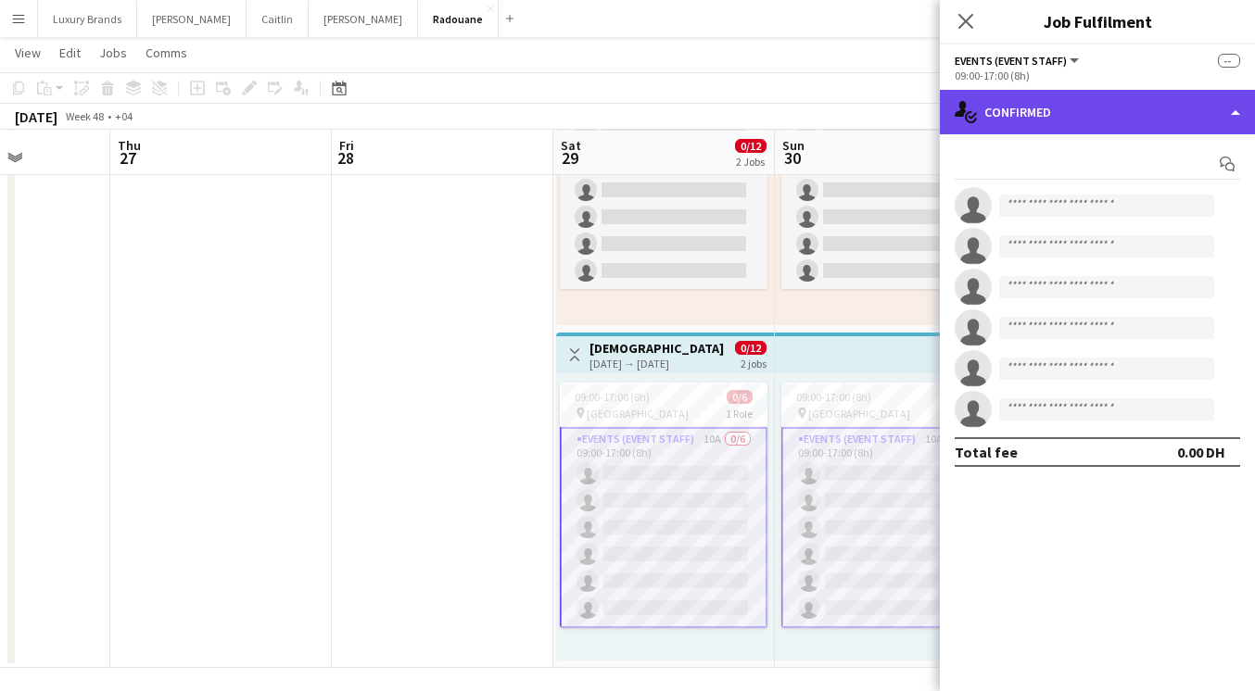
click at [1008, 101] on div "single-neutral-actions-check-2 Confirmed" at bounding box center [1097, 112] width 315 height 44
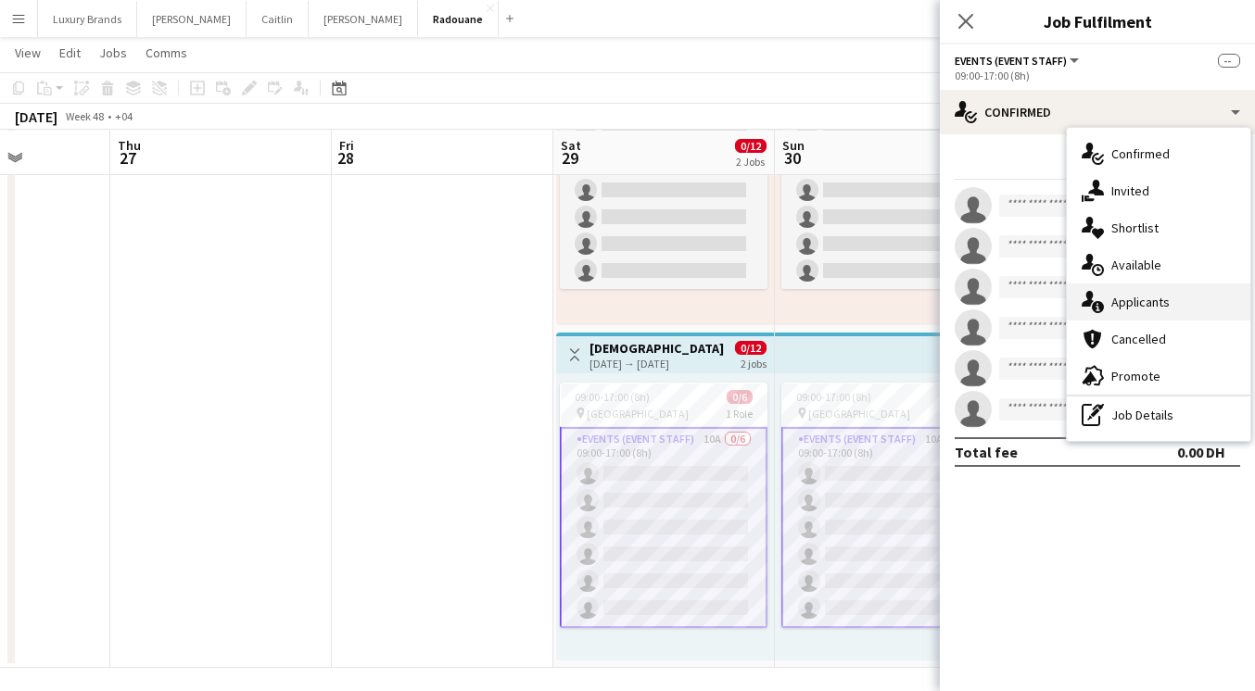
click at [1144, 298] on span "Applicants" at bounding box center [1140, 302] width 58 height 17
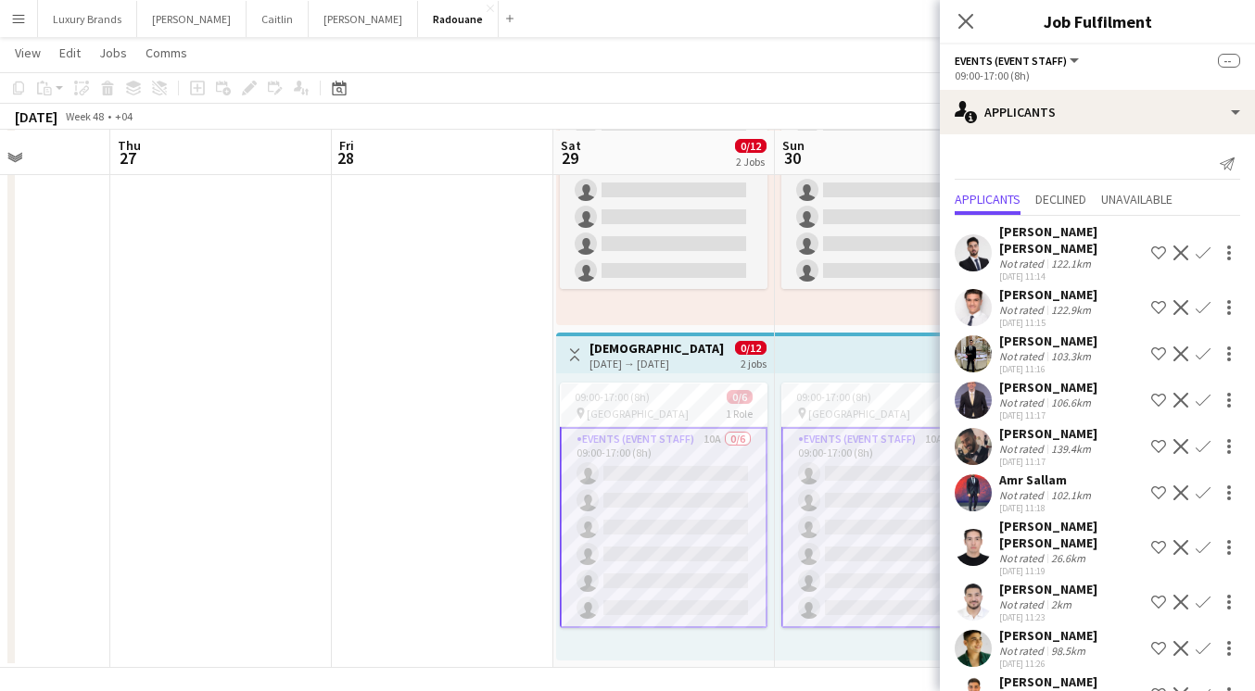
click at [1041, 379] on div "[PERSON_NAME]" at bounding box center [1048, 387] width 98 height 17
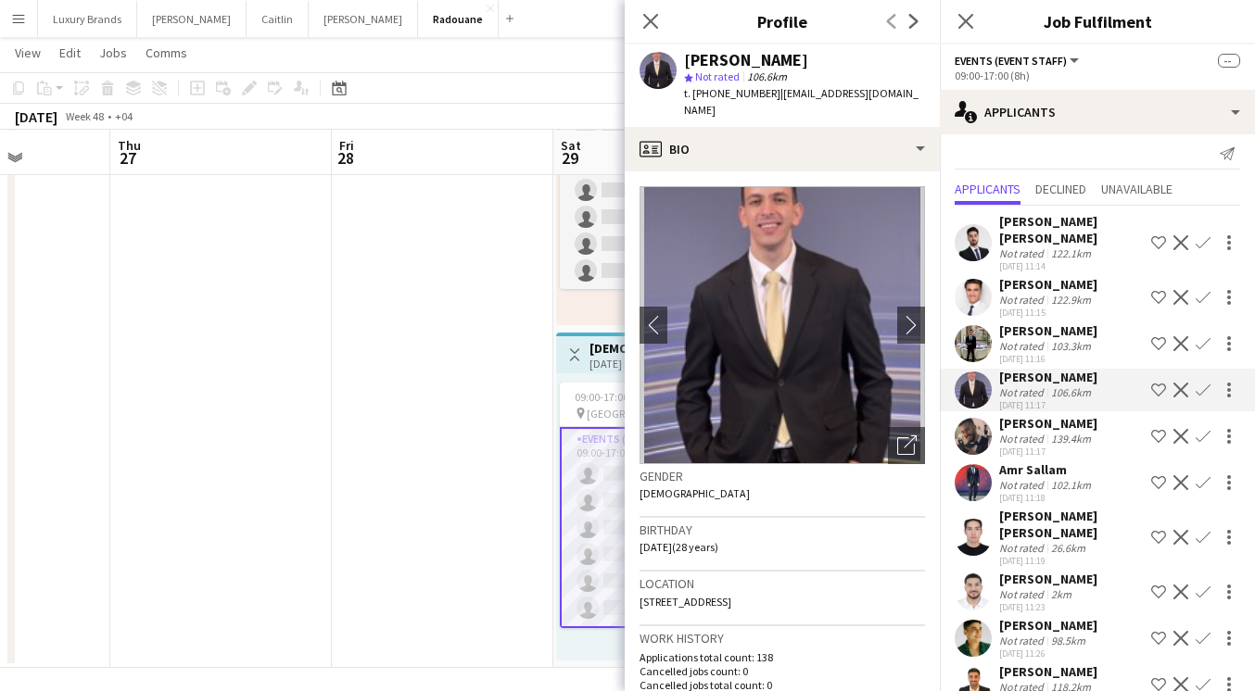
scroll to position [226, 0]
click at [1066, 680] on div "118.2km" at bounding box center [1070, 687] width 47 height 14
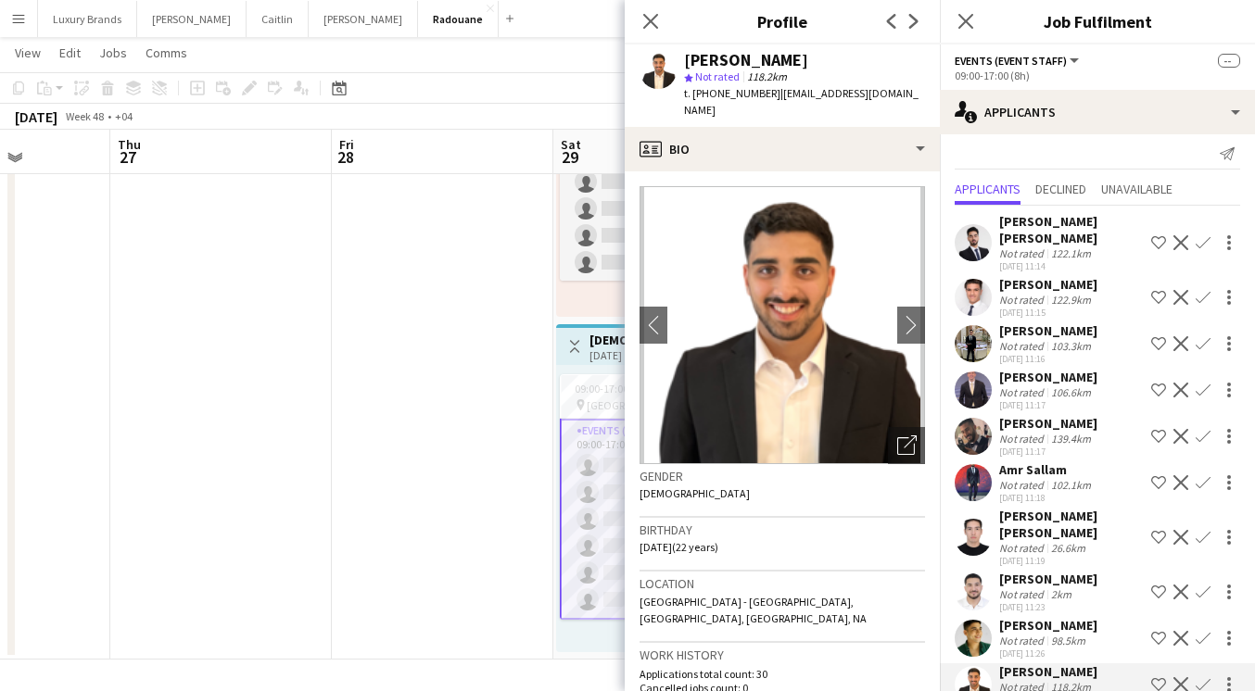
scroll to position [0, 0]
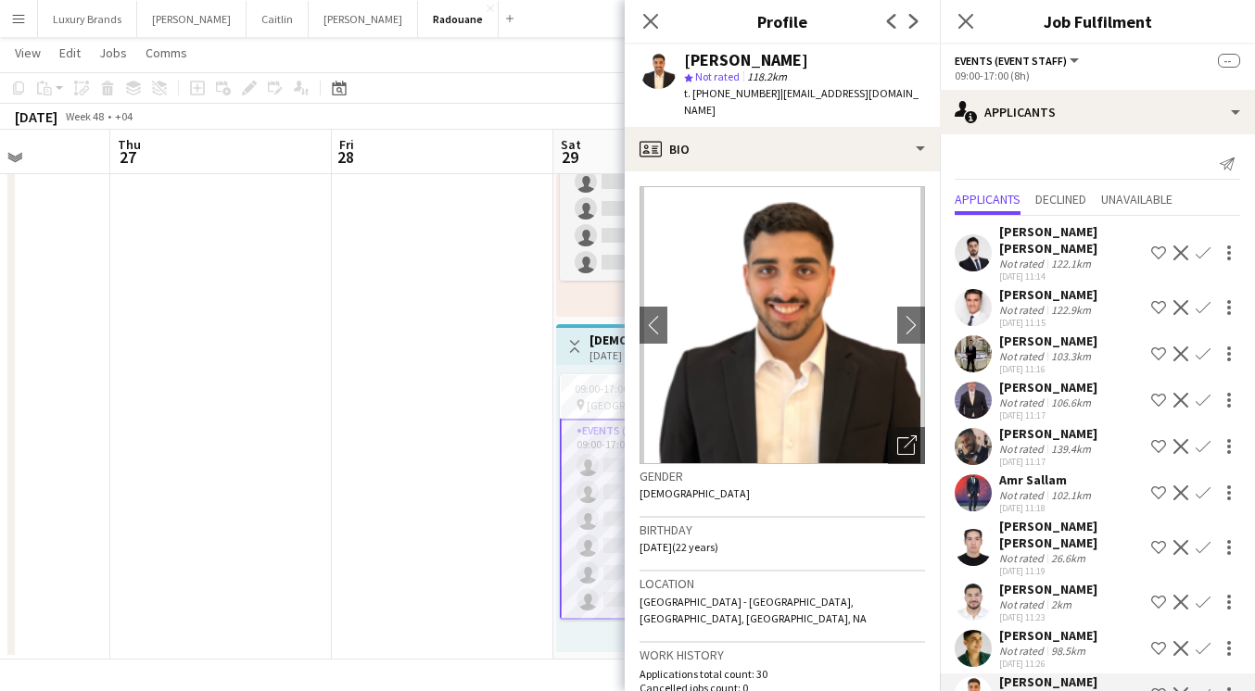
click at [1039, 442] on div "Not rated" at bounding box center [1023, 449] width 48 height 14
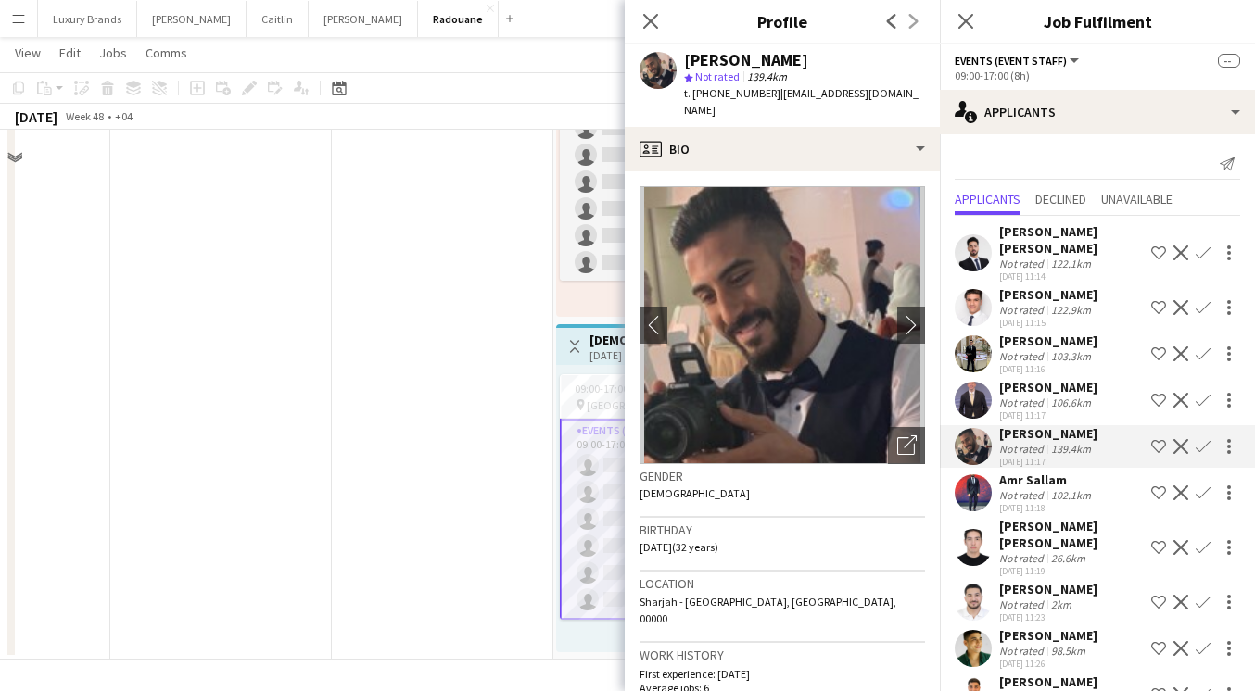
scroll to position [91, 0]
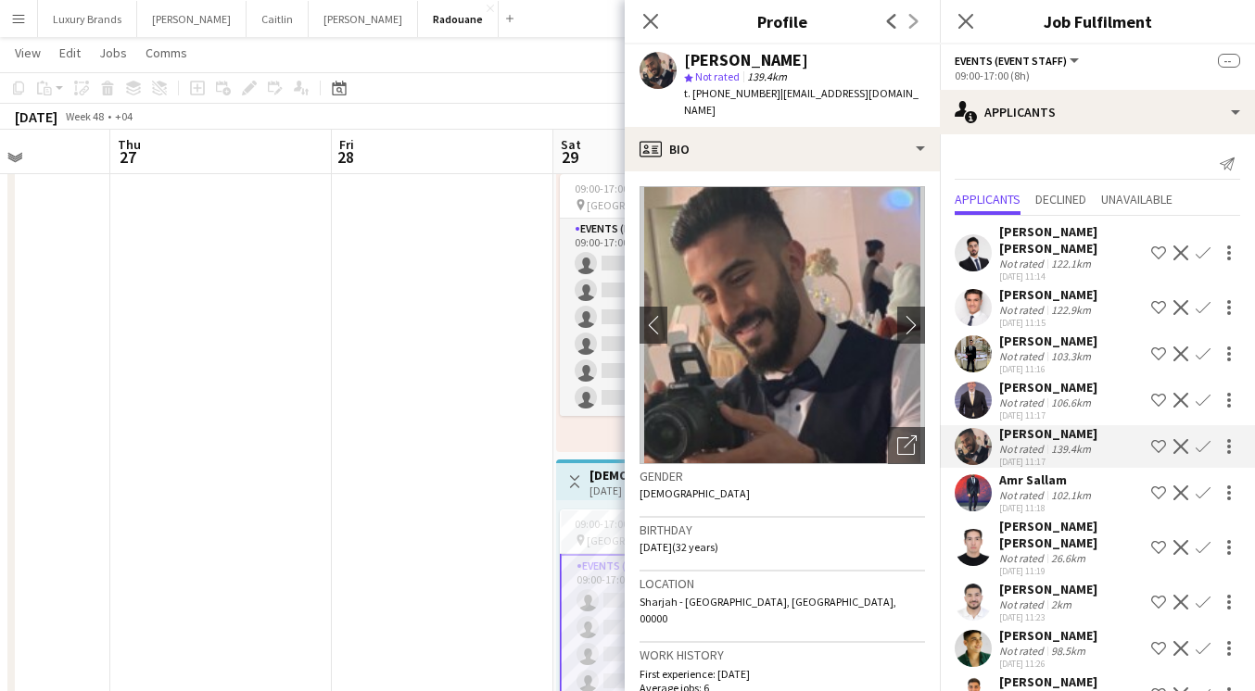
click at [1041, 286] on div "[PERSON_NAME]" at bounding box center [1048, 294] width 98 height 17
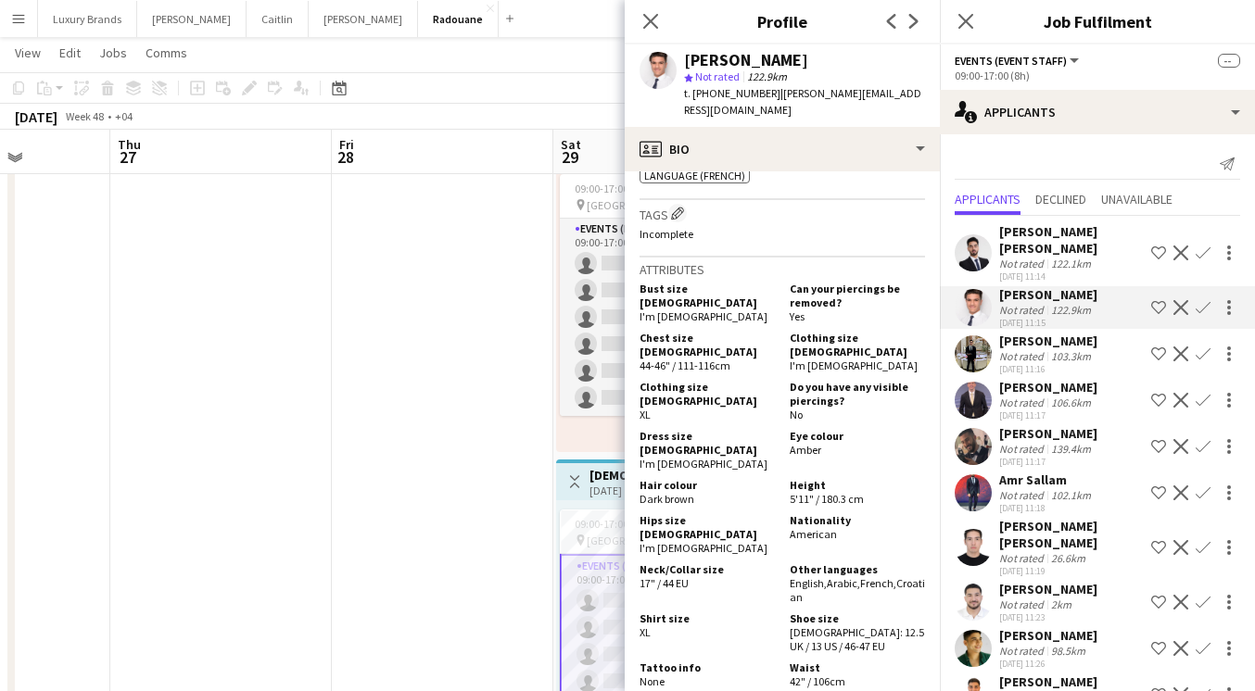
scroll to position [0, 0]
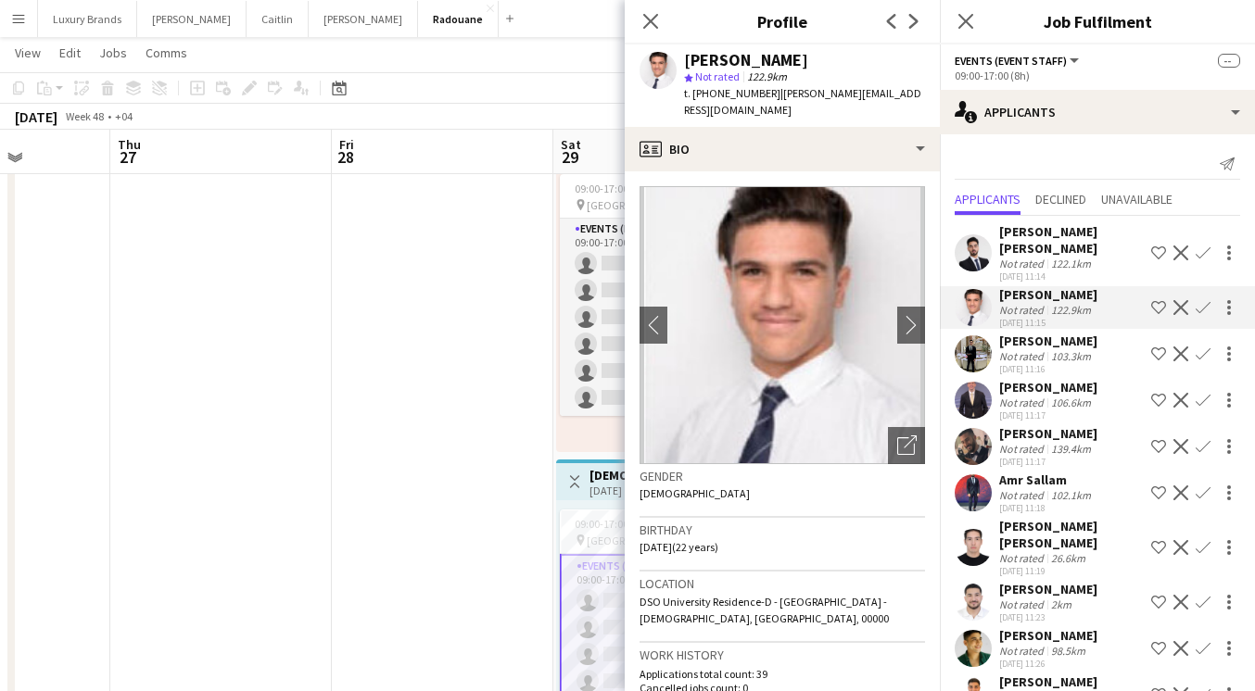
click at [1072, 396] on div "106.6km" at bounding box center [1070, 403] width 47 height 14
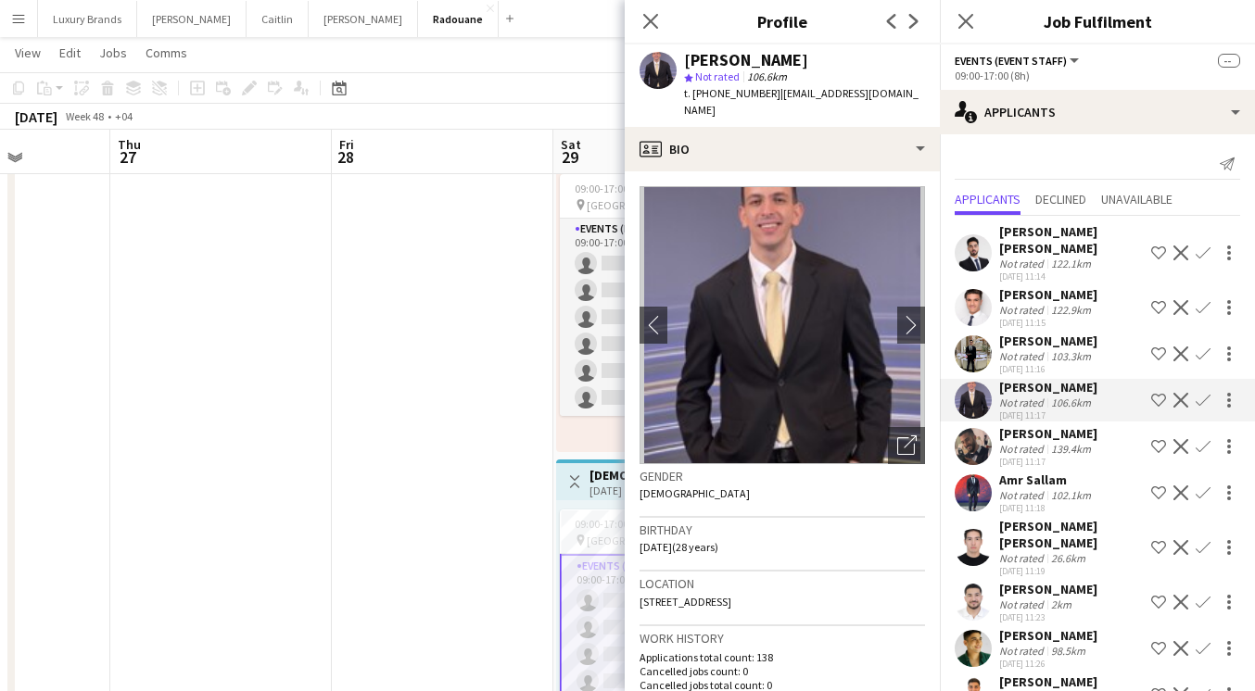
scroll to position [10, 0]
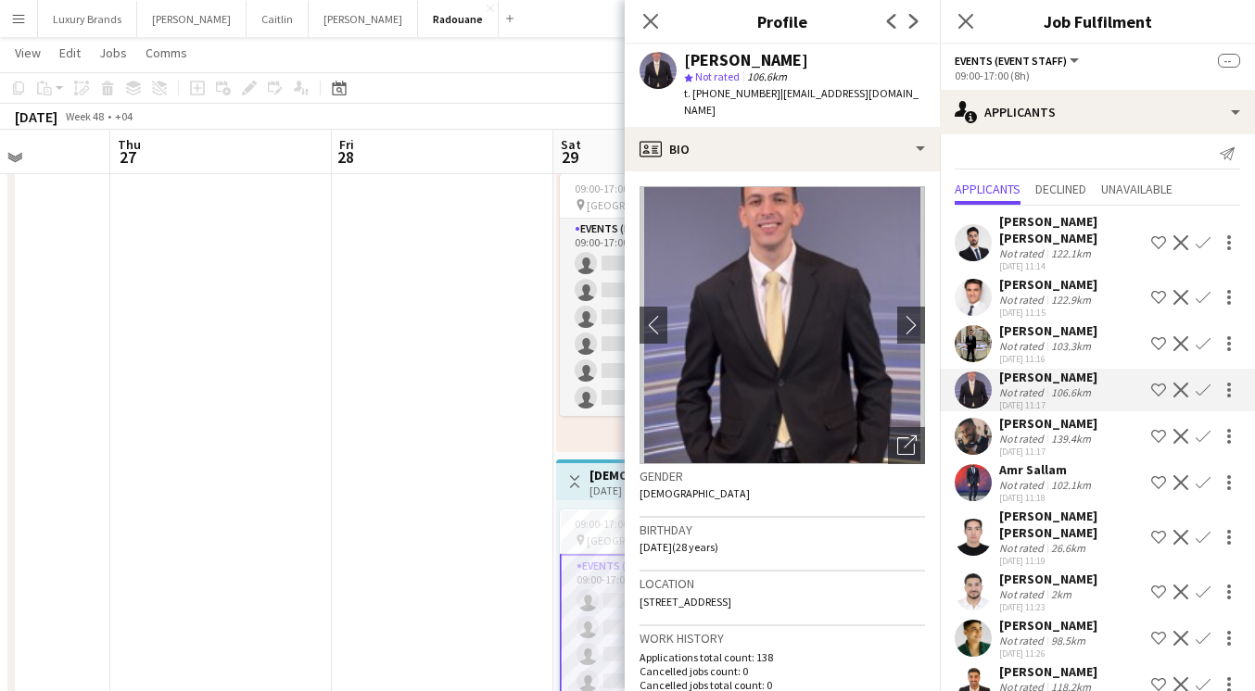
click at [1042, 508] on div "[PERSON_NAME] [PERSON_NAME]" at bounding box center [1071, 524] width 145 height 33
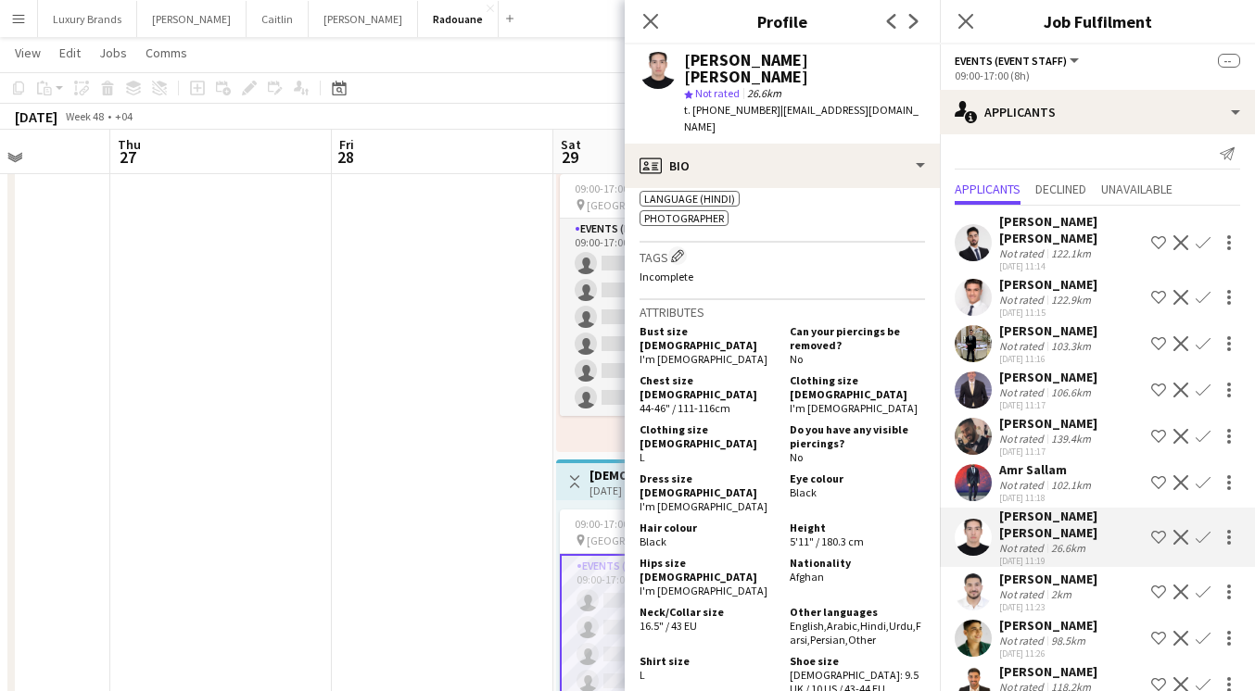
scroll to position [0, 0]
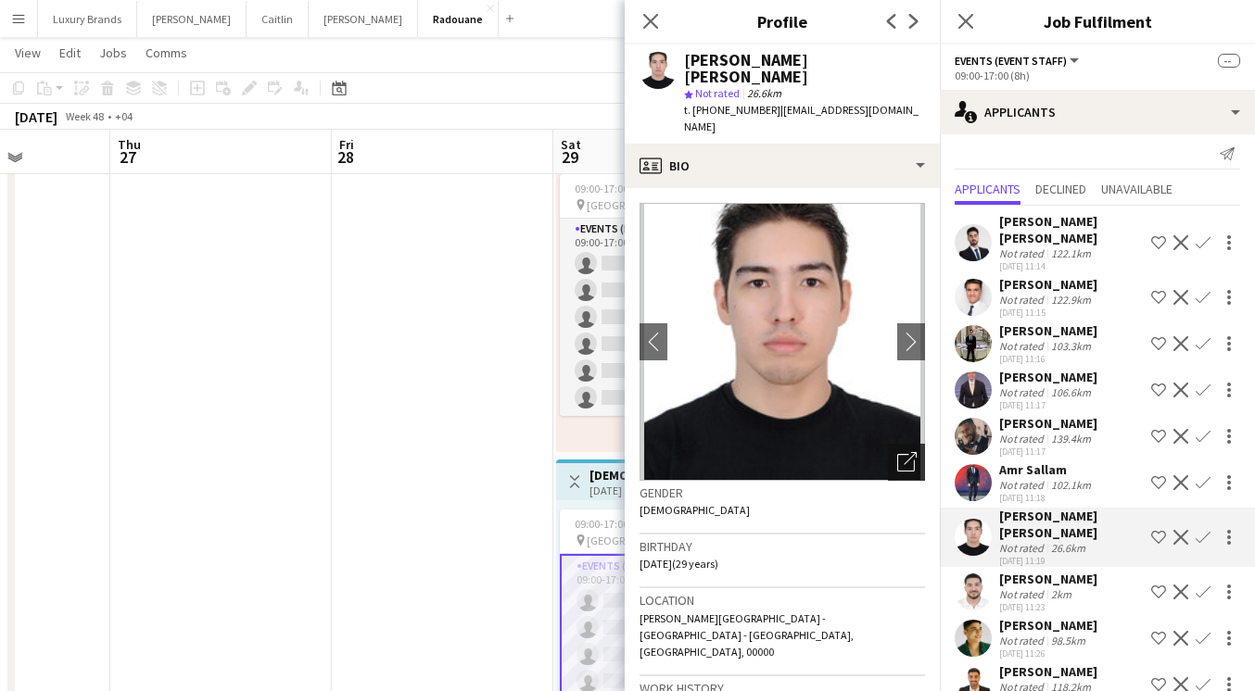
click at [907, 452] on icon "Open photos pop-in" at bounding box center [906, 461] width 19 height 19
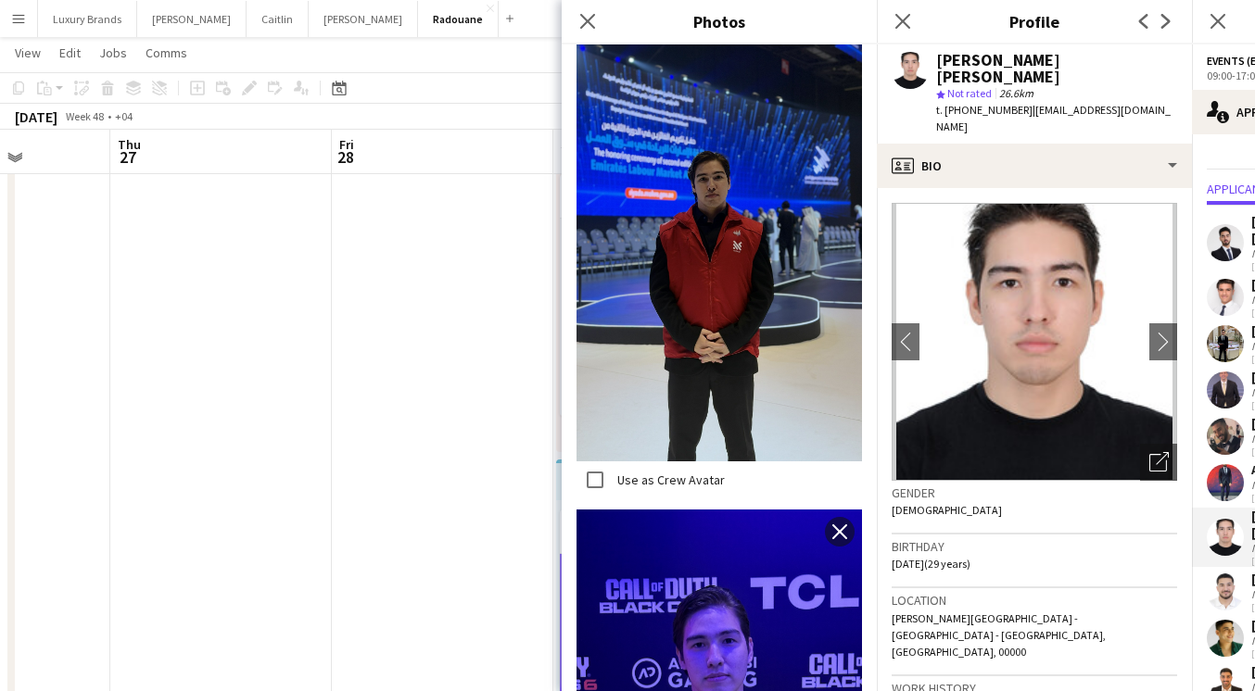
scroll to position [1776, 0]
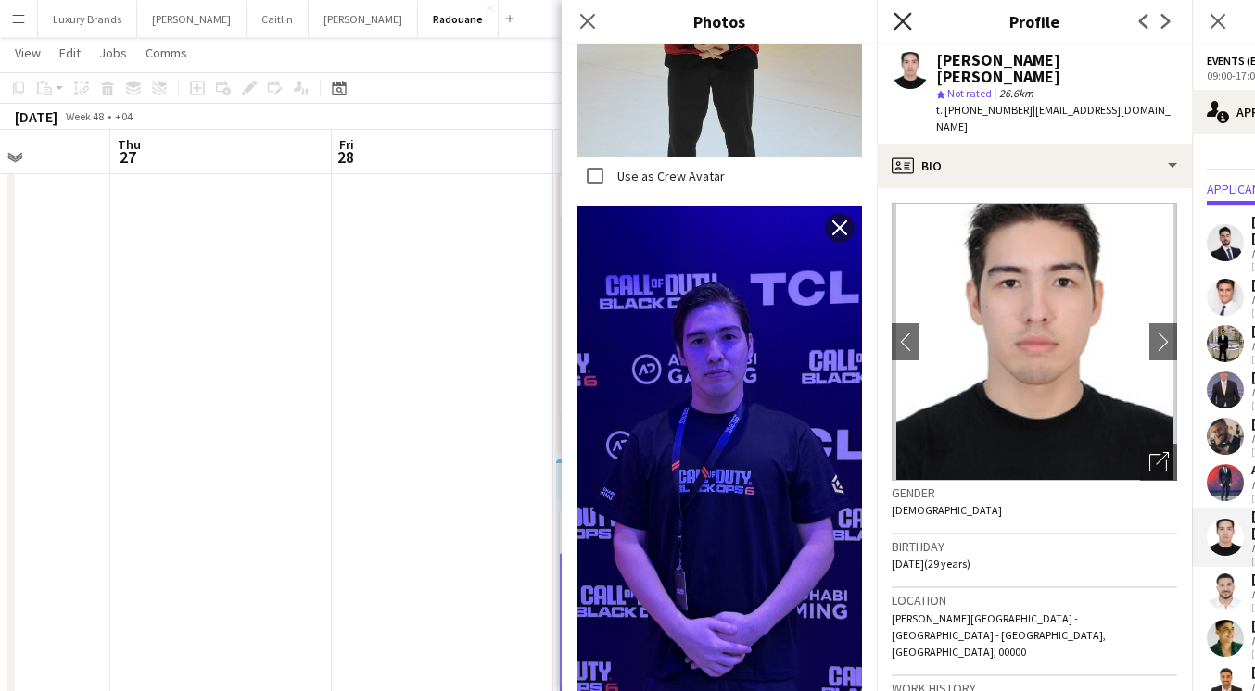
click at [899, 16] on icon "Close pop-in" at bounding box center [903, 21] width 18 height 18
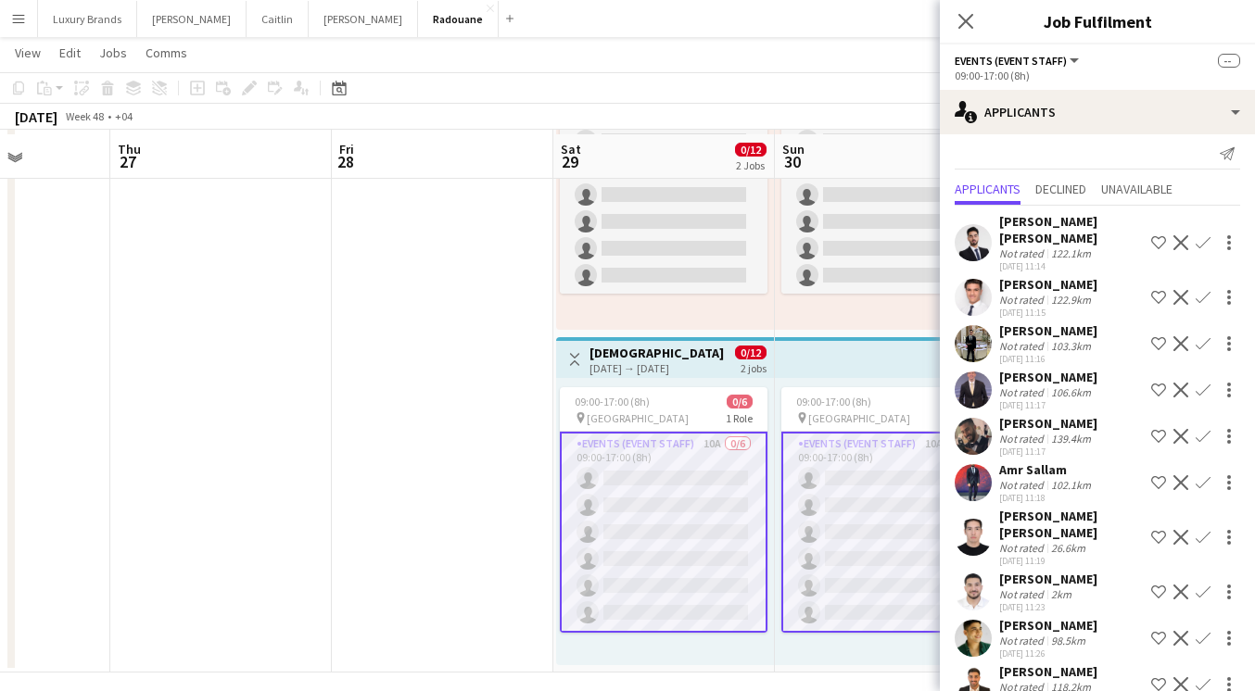
scroll to position [226, 0]
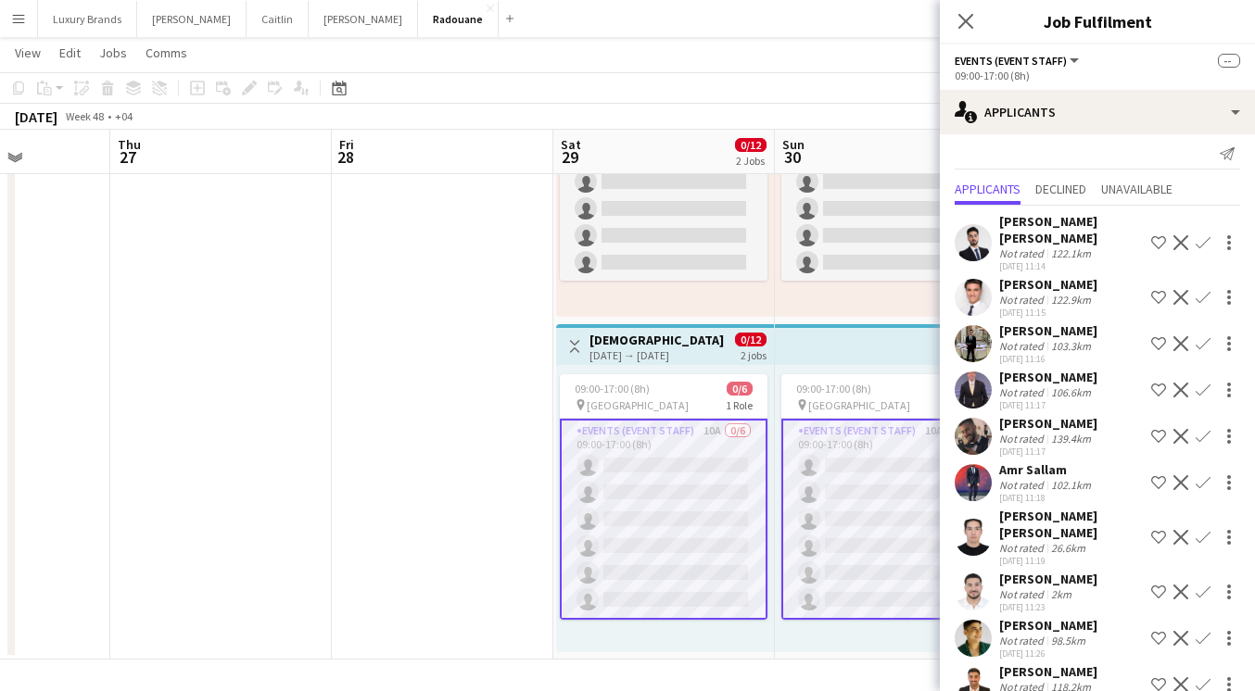
click at [1039, 634] on div "Not rated" at bounding box center [1023, 641] width 48 height 14
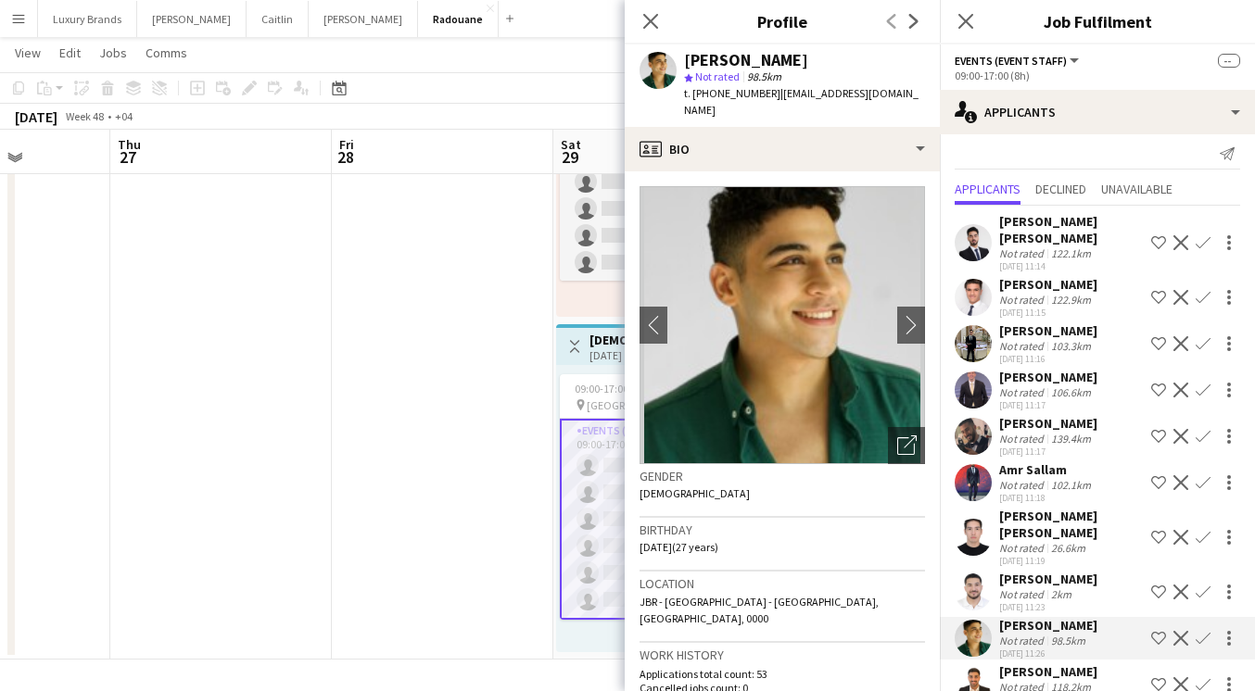
click at [1047, 680] on div "118.2km" at bounding box center [1070, 687] width 47 height 14
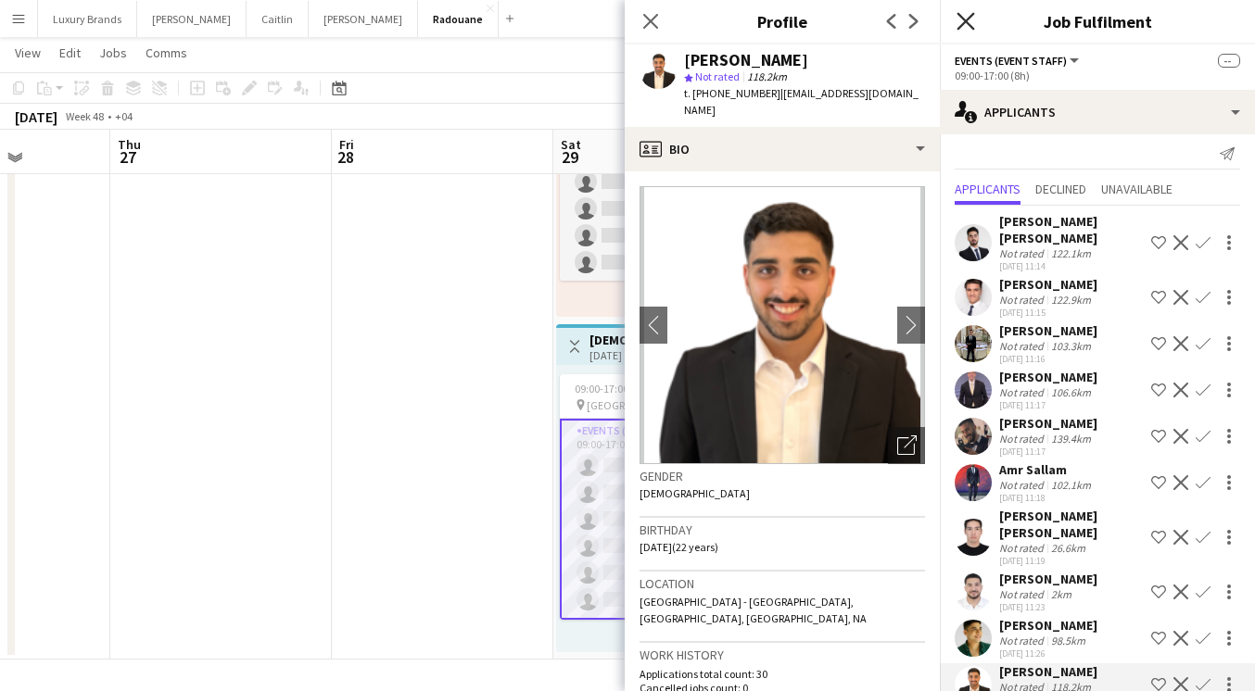
click at [965, 19] on icon "Close pop-in" at bounding box center [966, 21] width 18 height 18
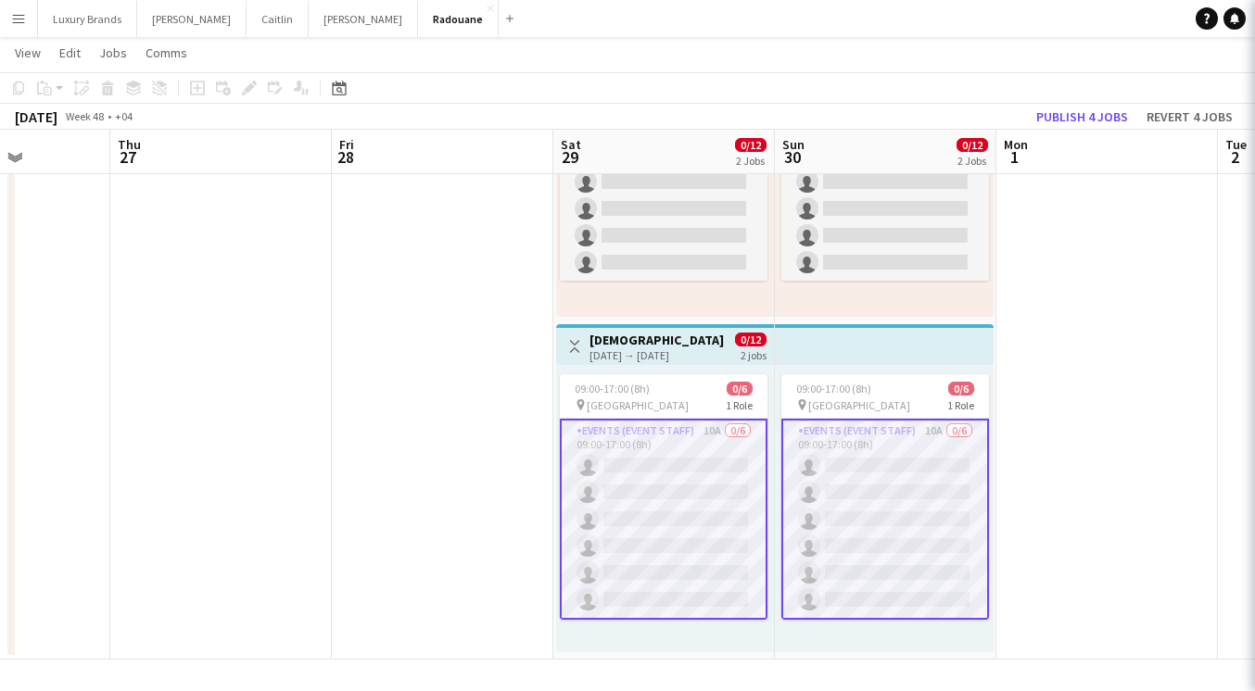
scroll to position [0, 0]
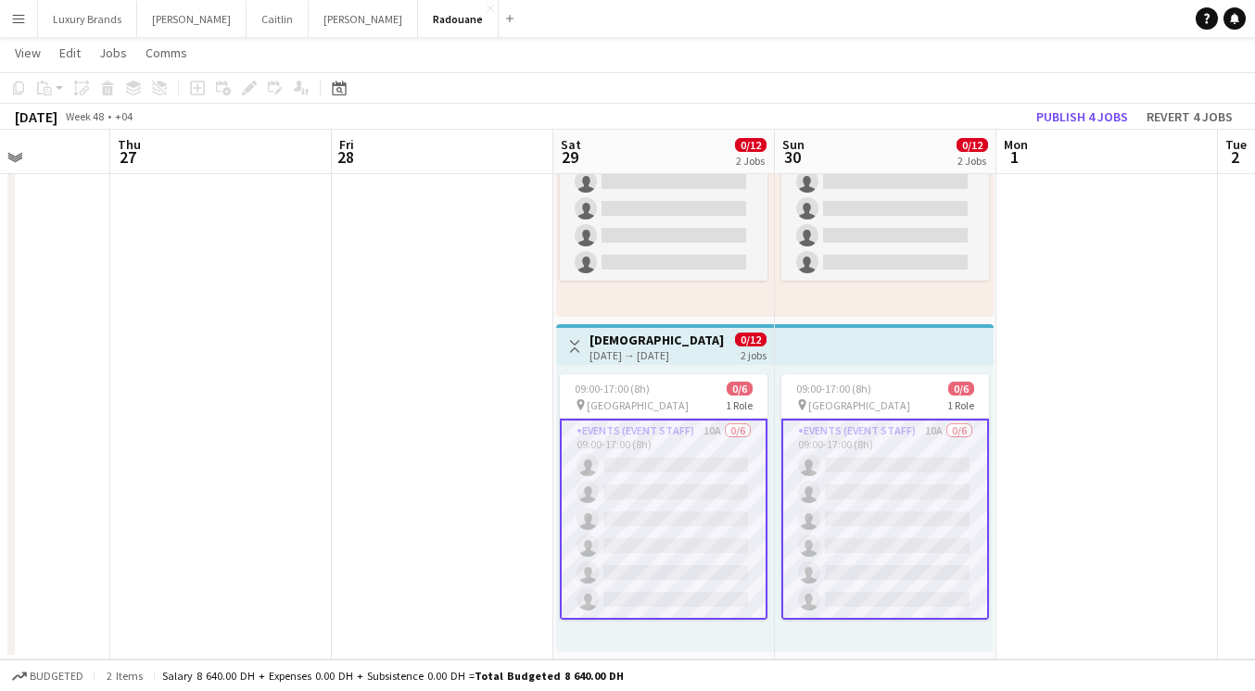
click at [513, 450] on app-date-cell at bounding box center [443, 320] width 222 height 678
